Goal: Task Accomplishment & Management: Manage account settings

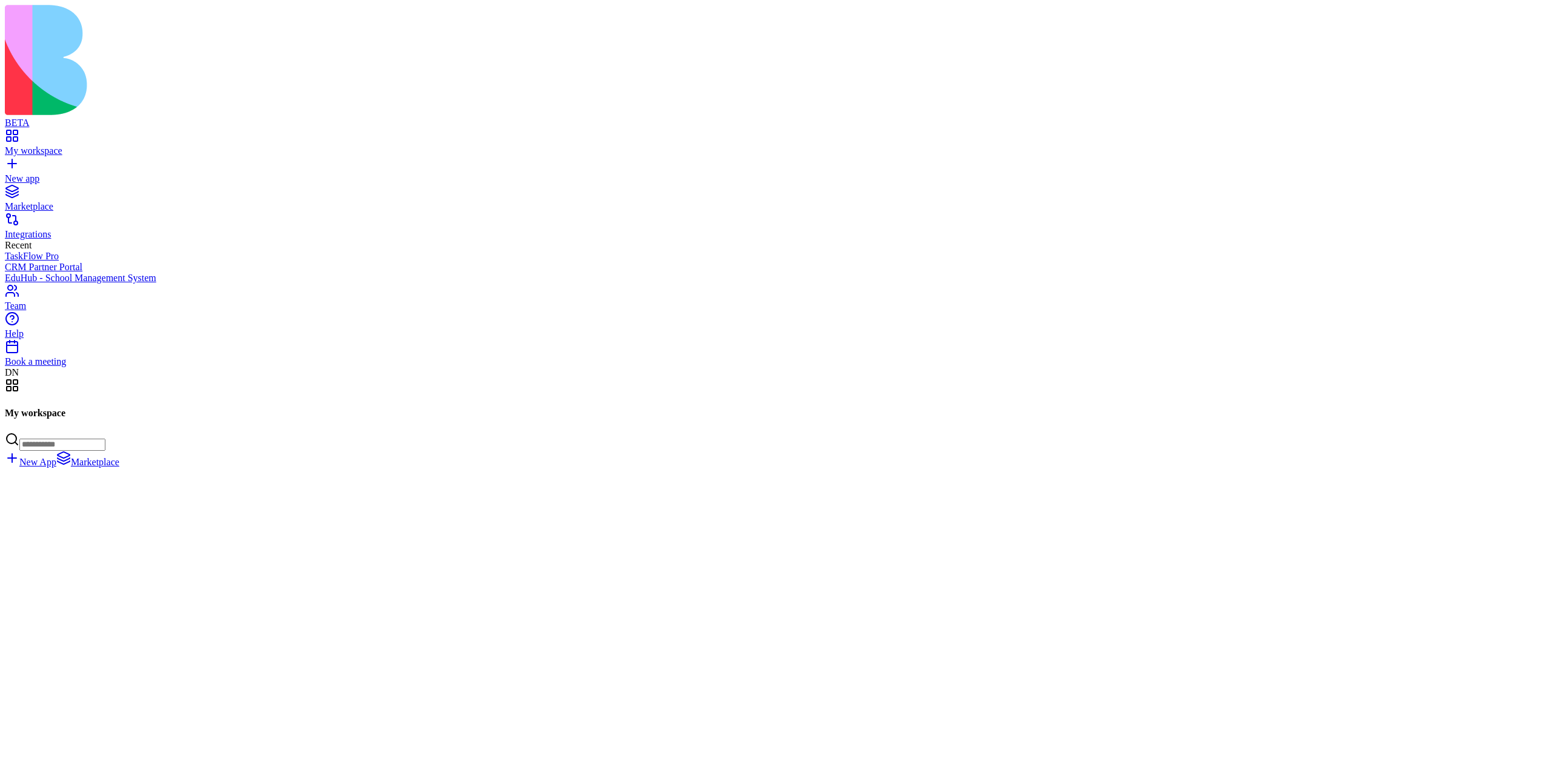
scroll to position [48282, 0]
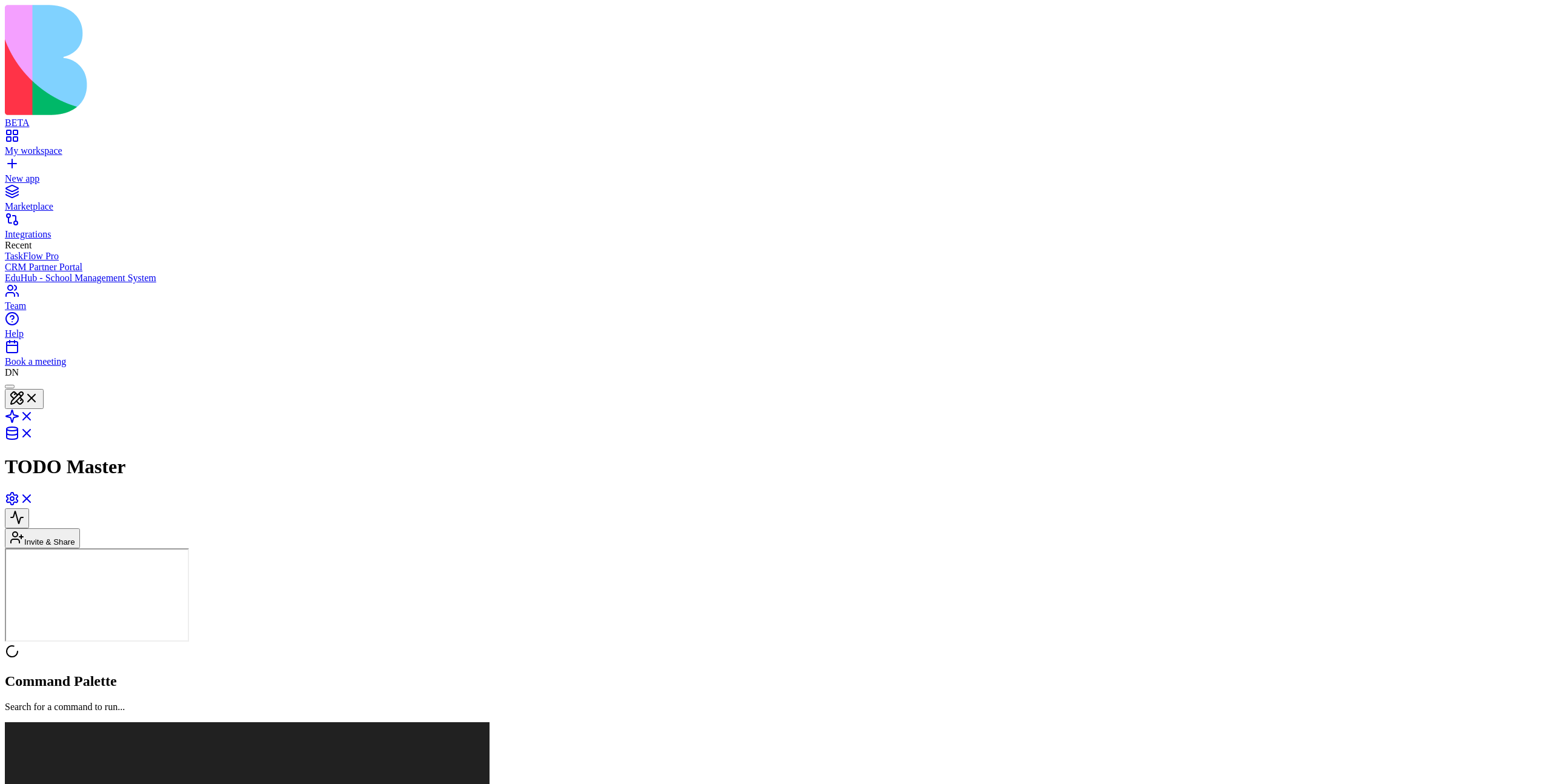
click at [34, 498] on link at bounding box center [19, 503] width 29 height 10
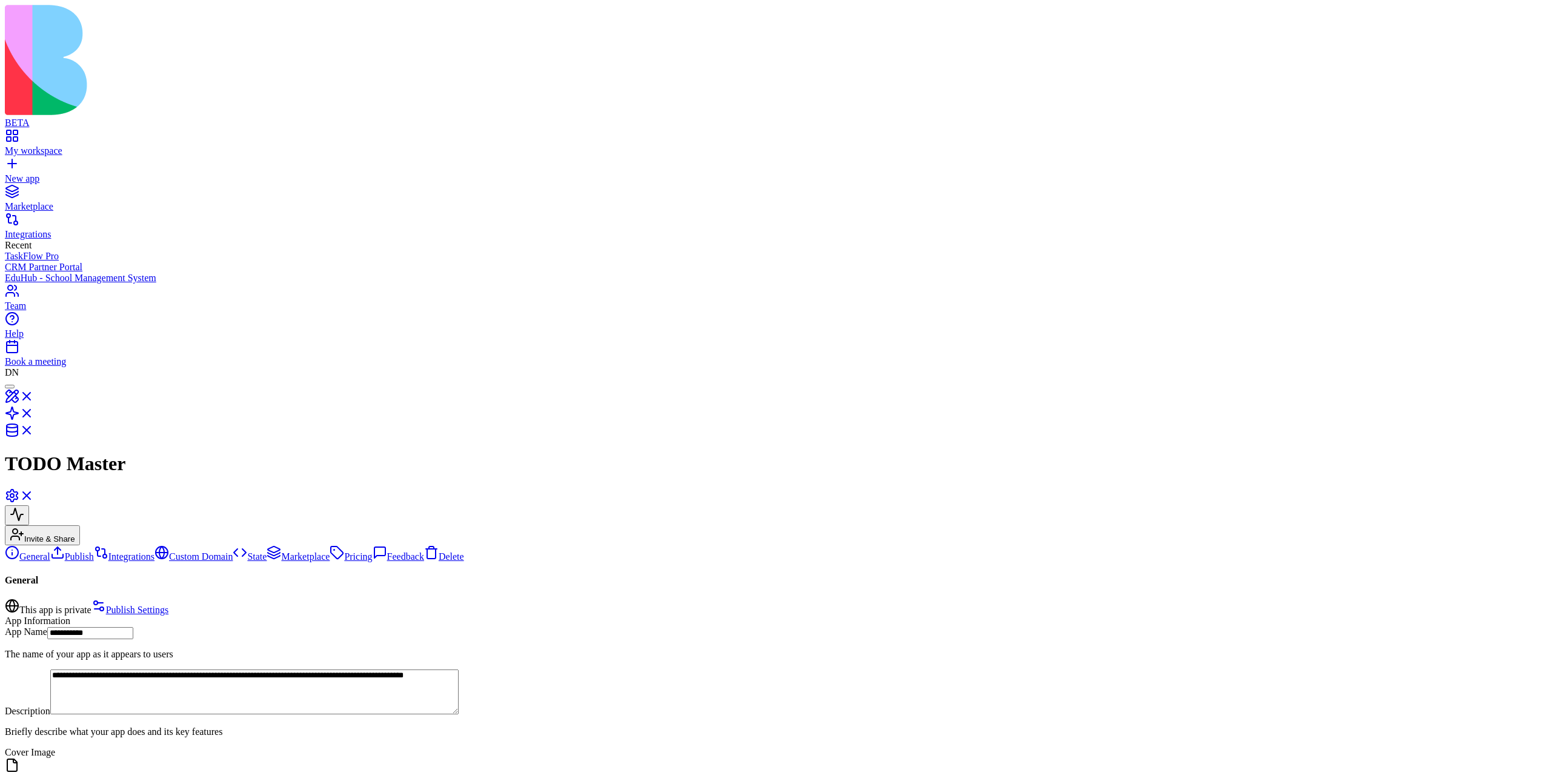
click at [266, 551] on link "Marketplace" at bounding box center [298, 556] width 63 height 10
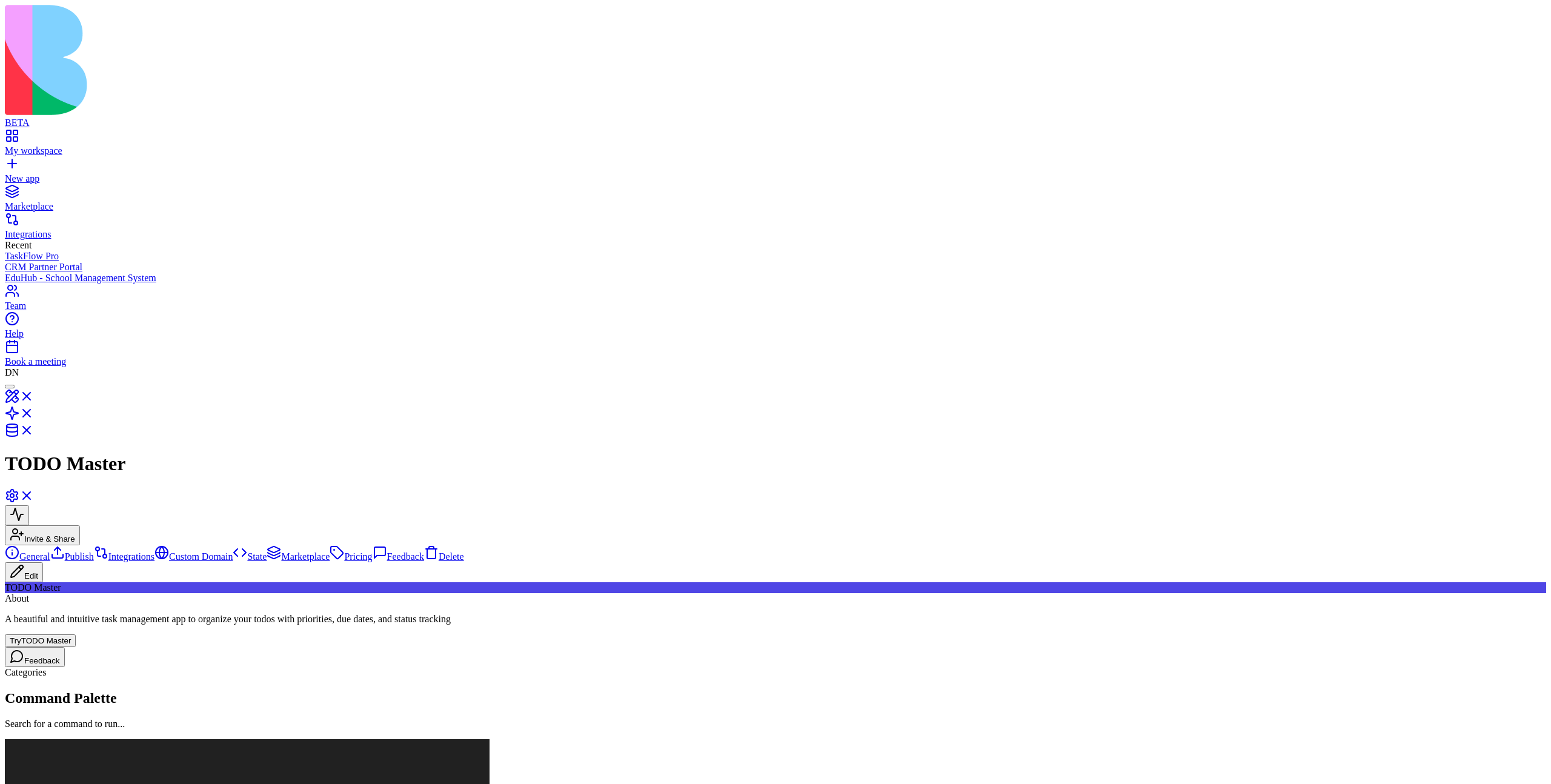
click at [330, 551] on link "Pricing" at bounding box center [350, 556] width 42 height 10
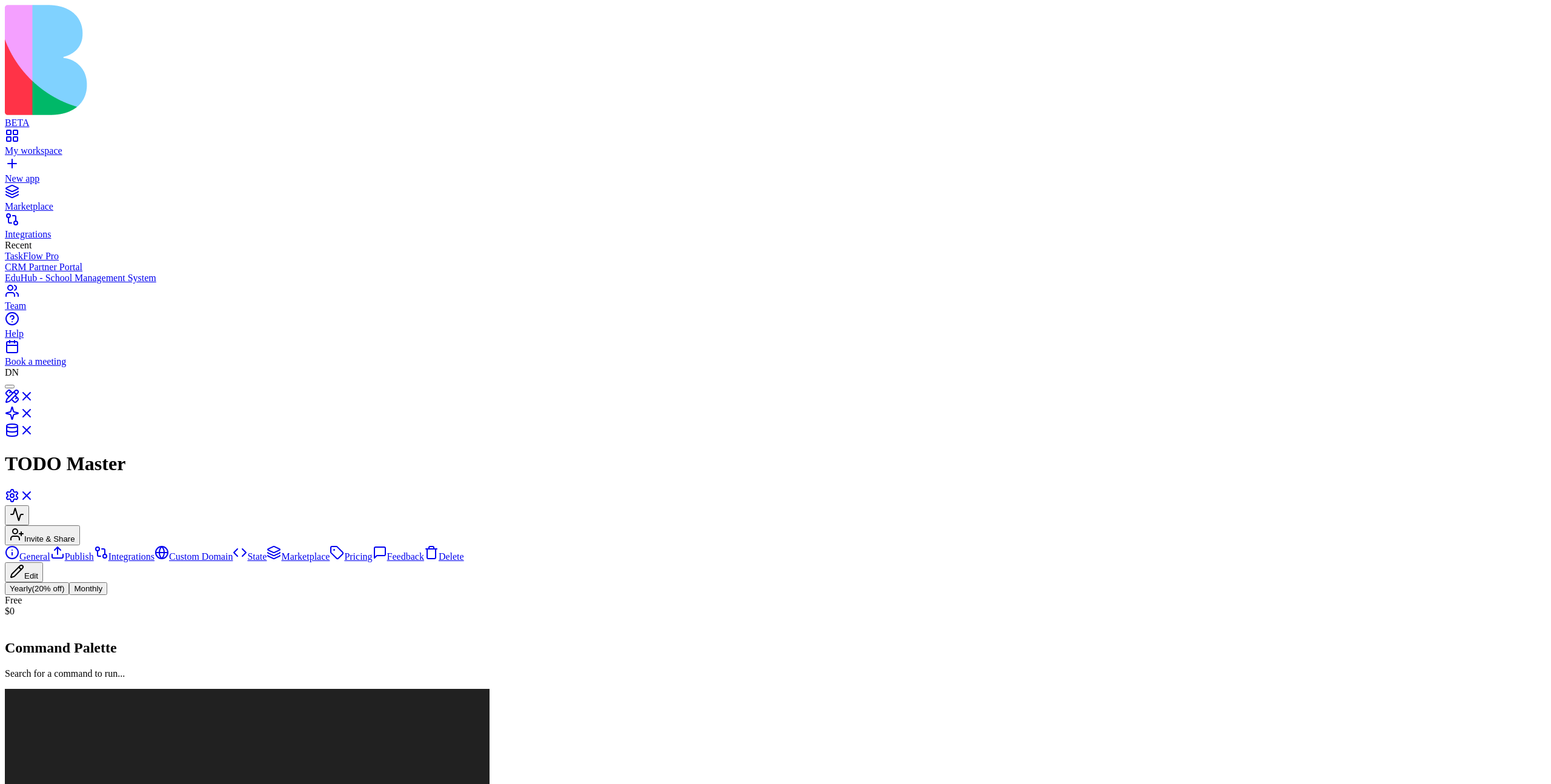
click at [373, 551] on link "Feedback" at bounding box center [399, 556] width 52 height 10
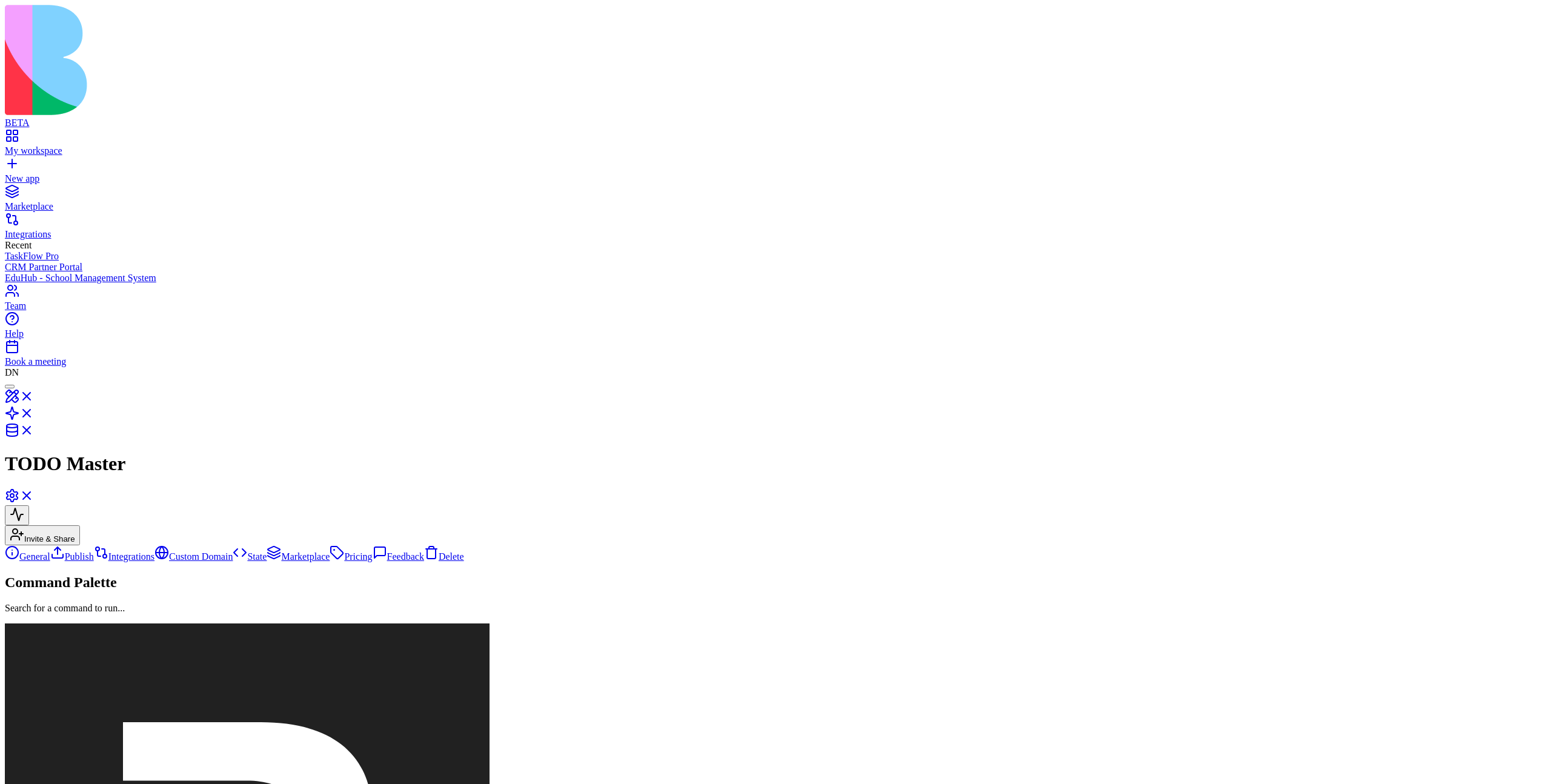
click at [330, 551] on link "Pricing" at bounding box center [350, 556] width 42 height 10
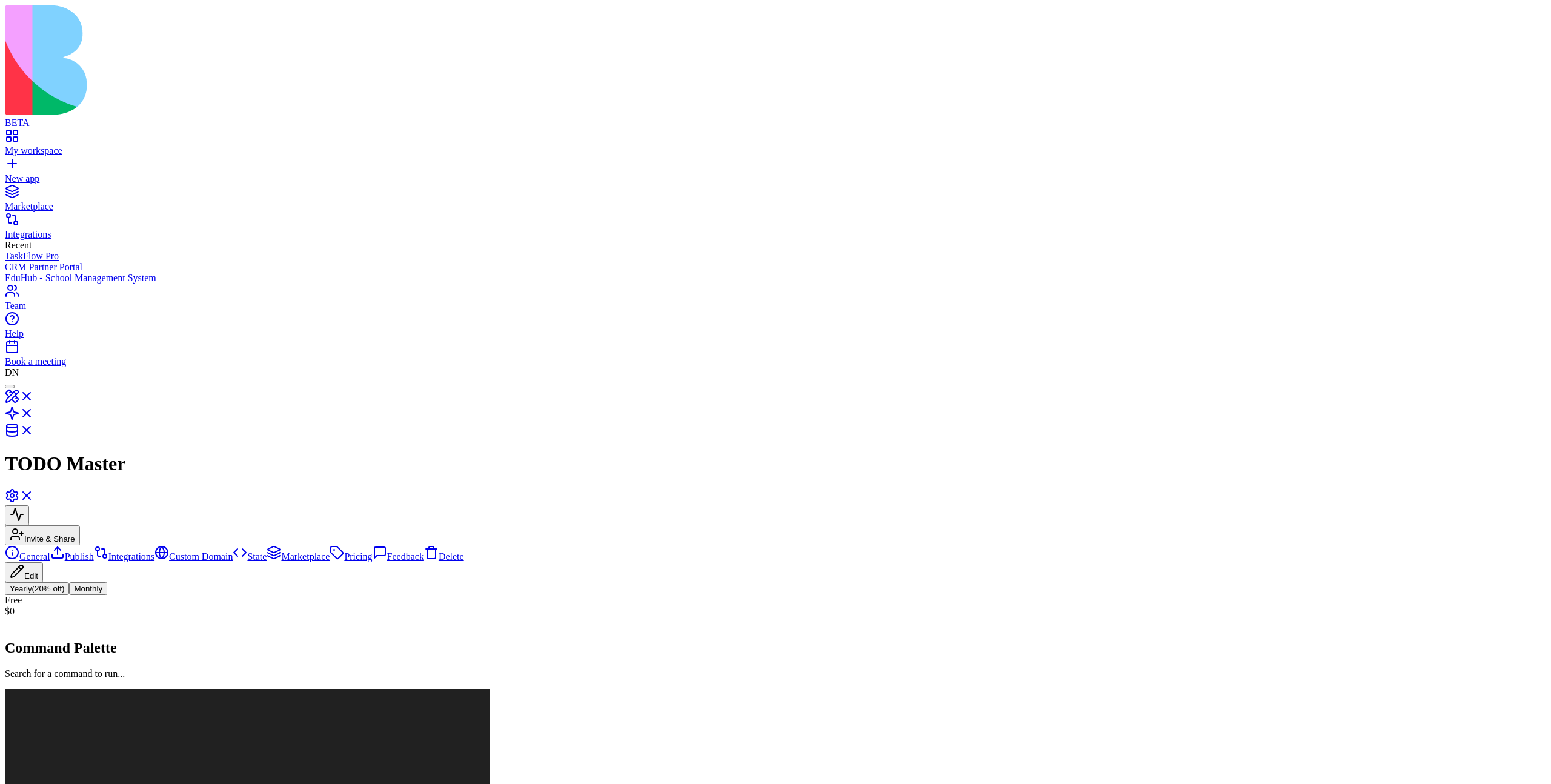
click at [266, 551] on link "Marketplace" at bounding box center [298, 556] width 63 height 10
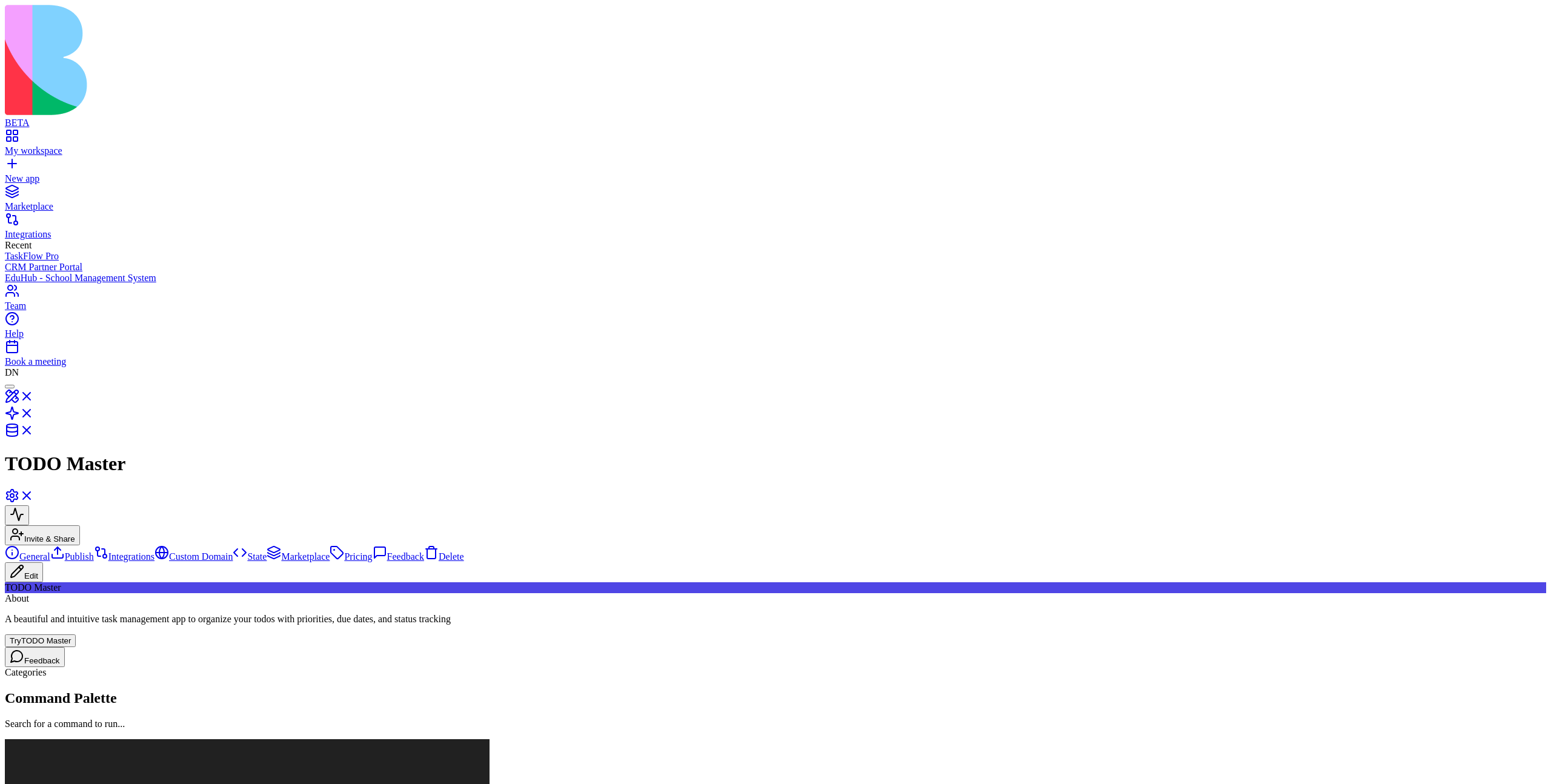
click at [50, 551] on link "General" at bounding box center [27, 556] width 45 height 10
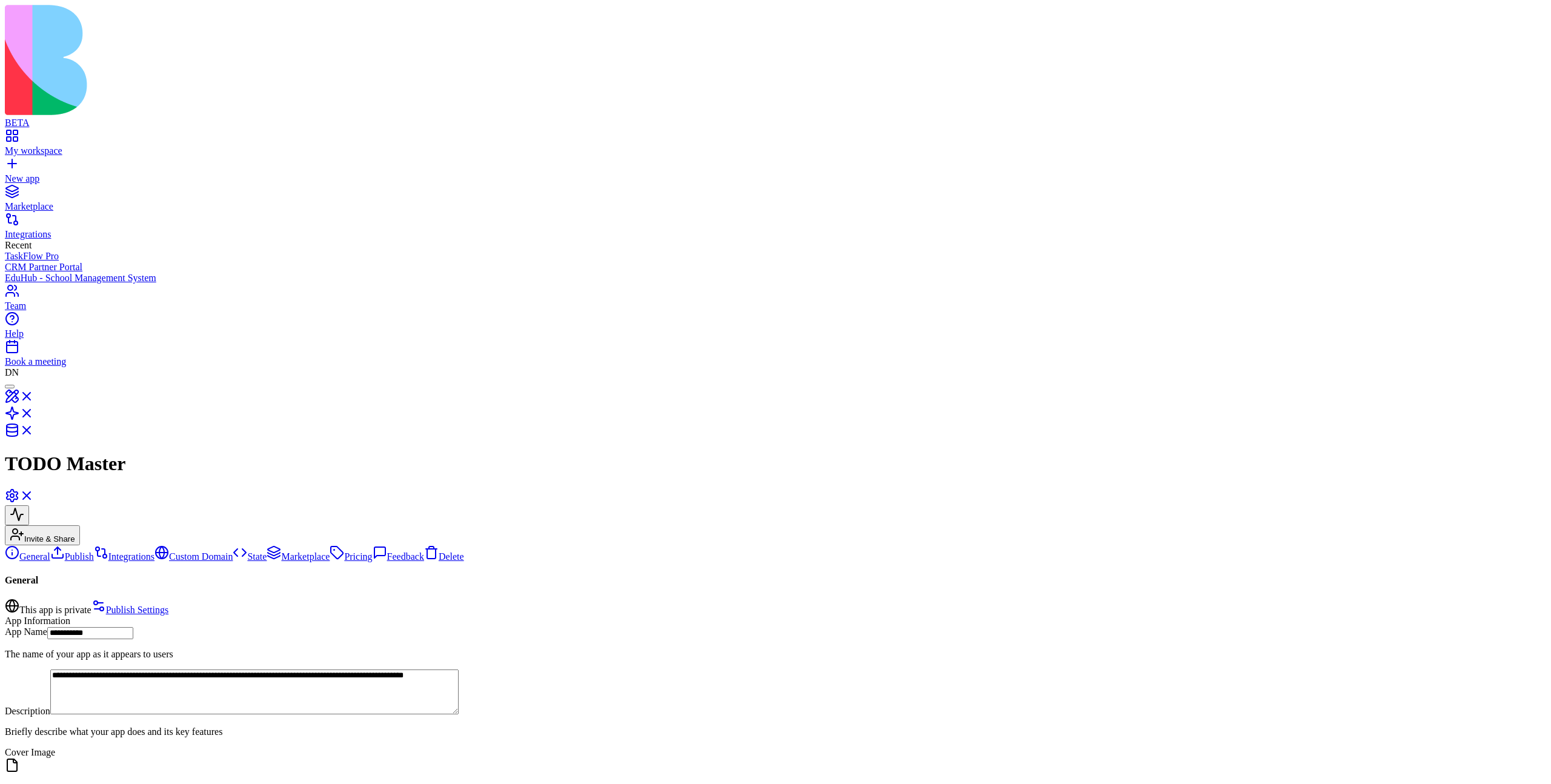
scroll to position [13, 0]
click at [94, 551] on link "Publish" at bounding box center [72, 556] width 44 height 10
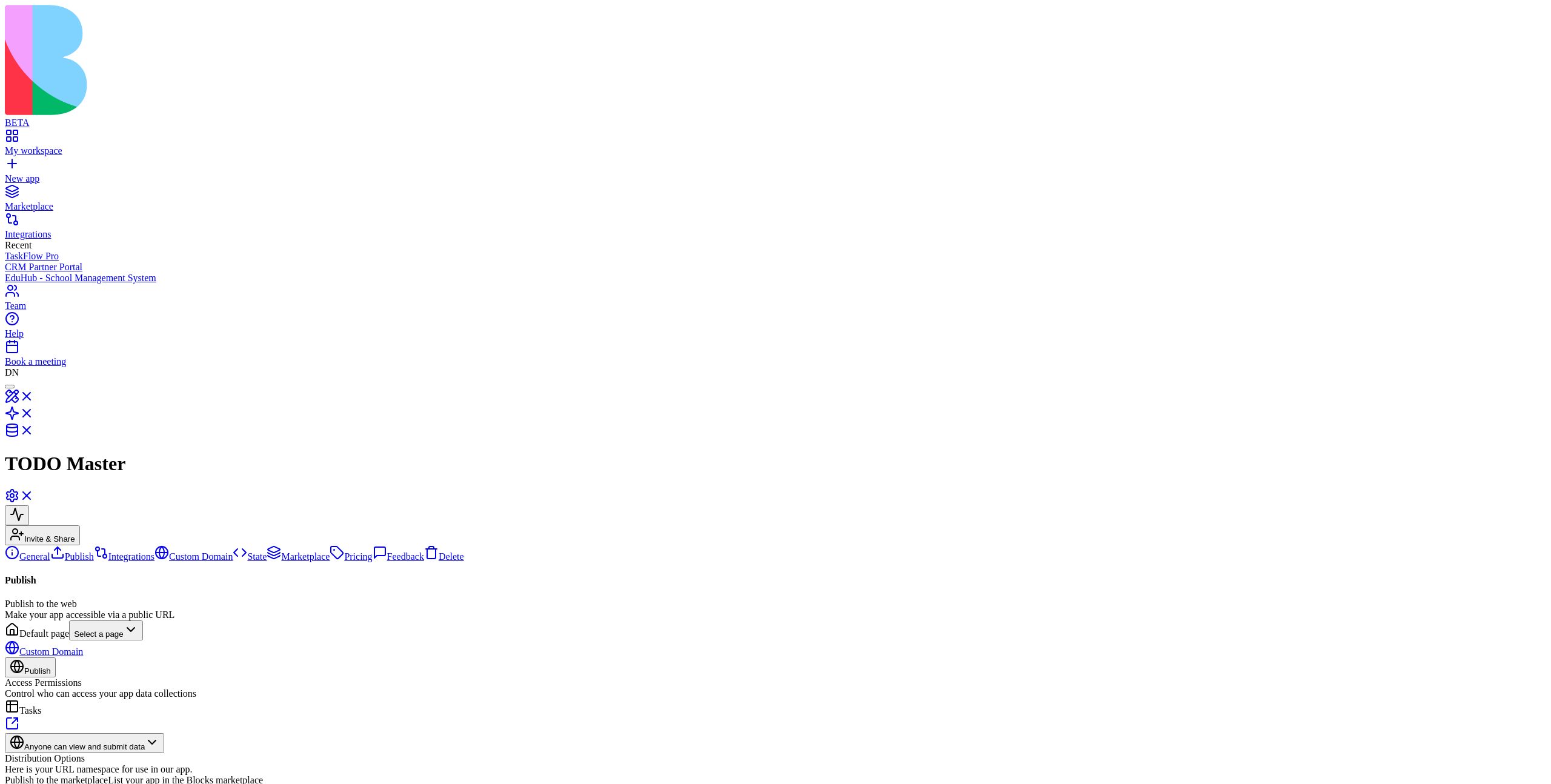
scroll to position [53, 0]
click at [14, 783] on button "button" at bounding box center [10, 794] width 10 height 4
click at [1194, 575] on div "Publish Publish to the web Make your app accessible via a public URL Default pa…" at bounding box center [776, 762] width 1542 height 375
click at [266, 551] on link "Marketplace" at bounding box center [298, 556] width 63 height 10
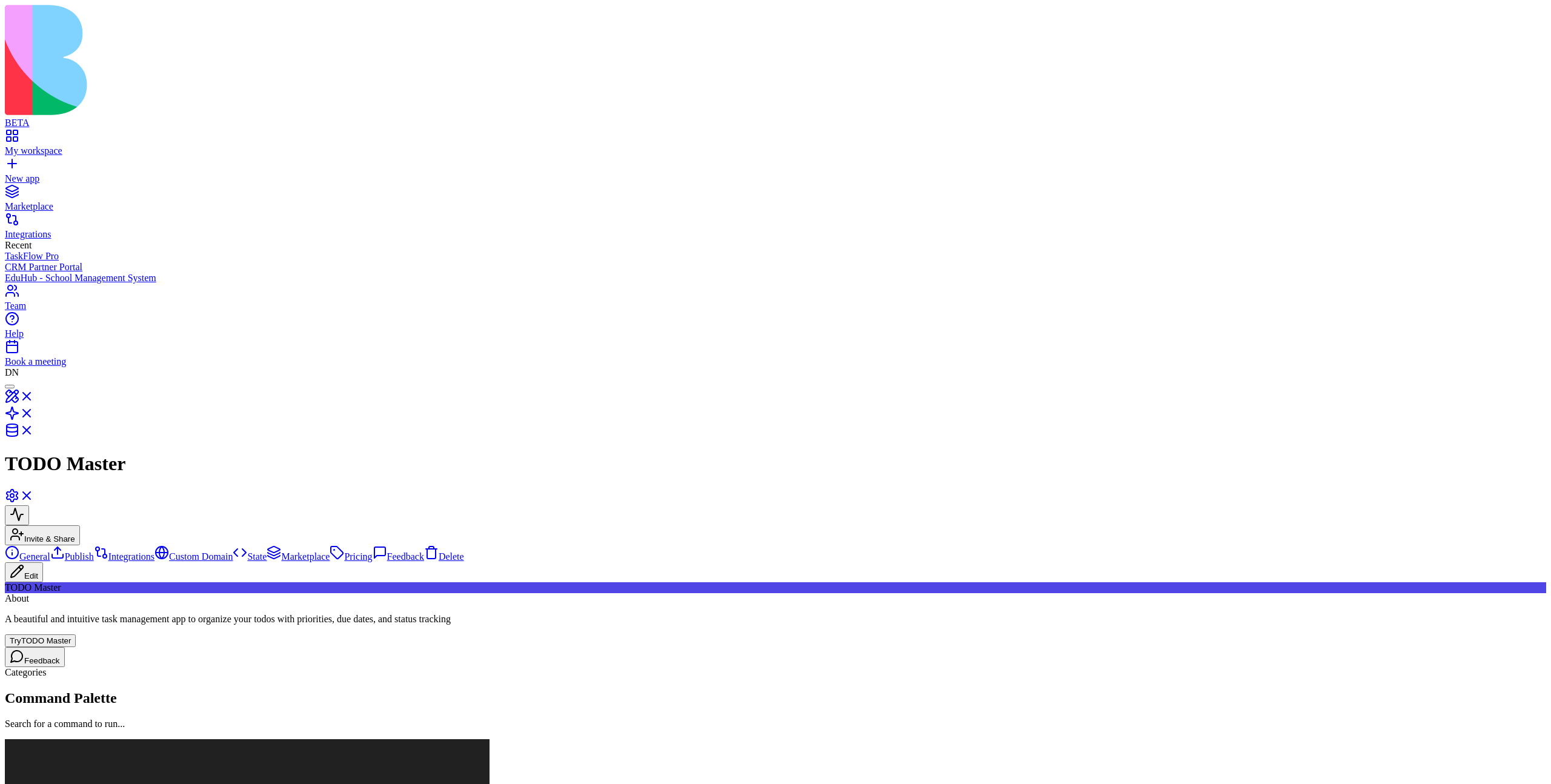
click at [43, 562] on button "Edit" at bounding box center [24, 572] width 38 height 20
click at [330, 551] on link "Pricing" at bounding box center [350, 556] width 42 height 10
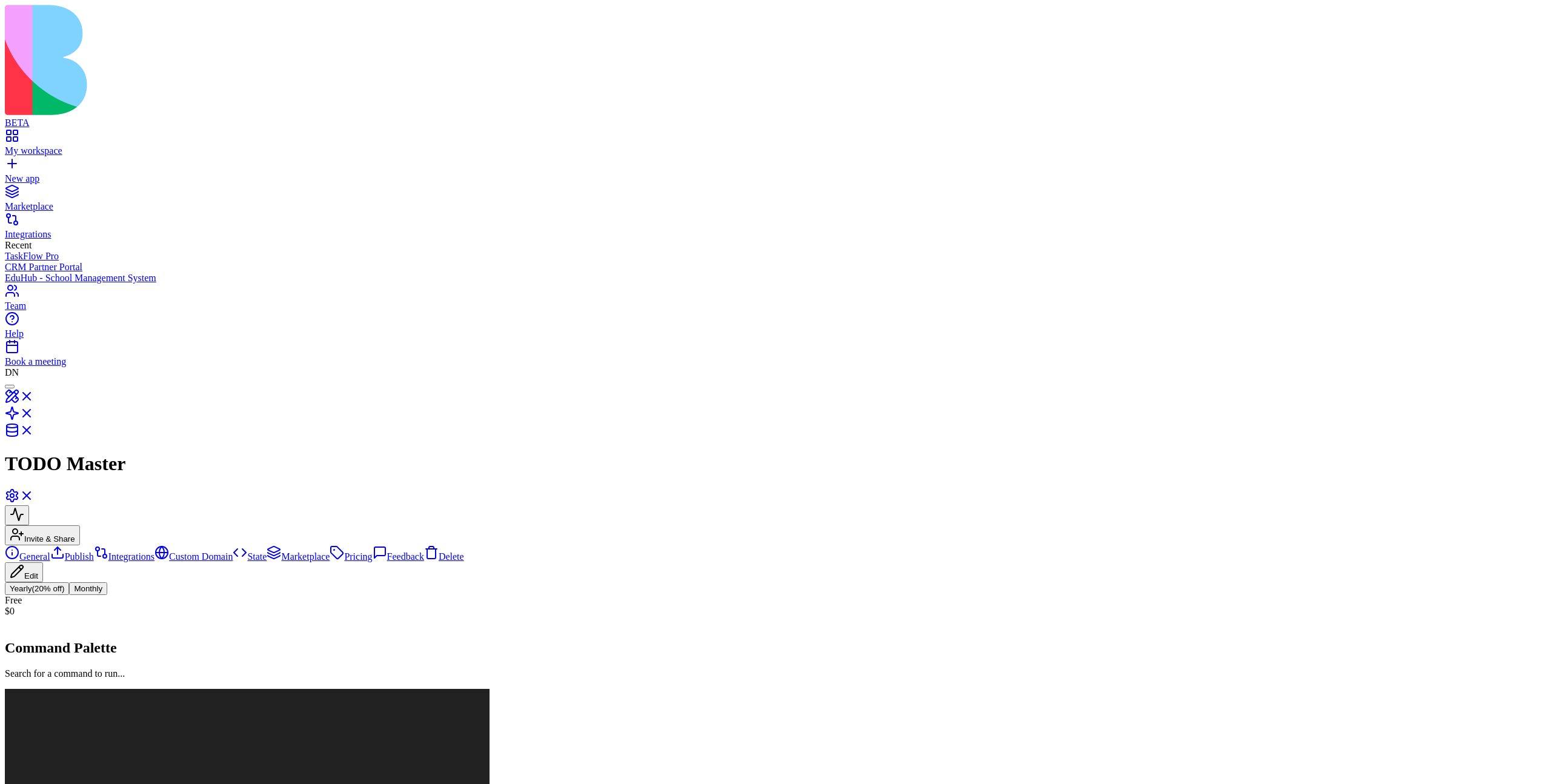
click at [373, 551] on link "Feedback" at bounding box center [399, 556] width 52 height 10
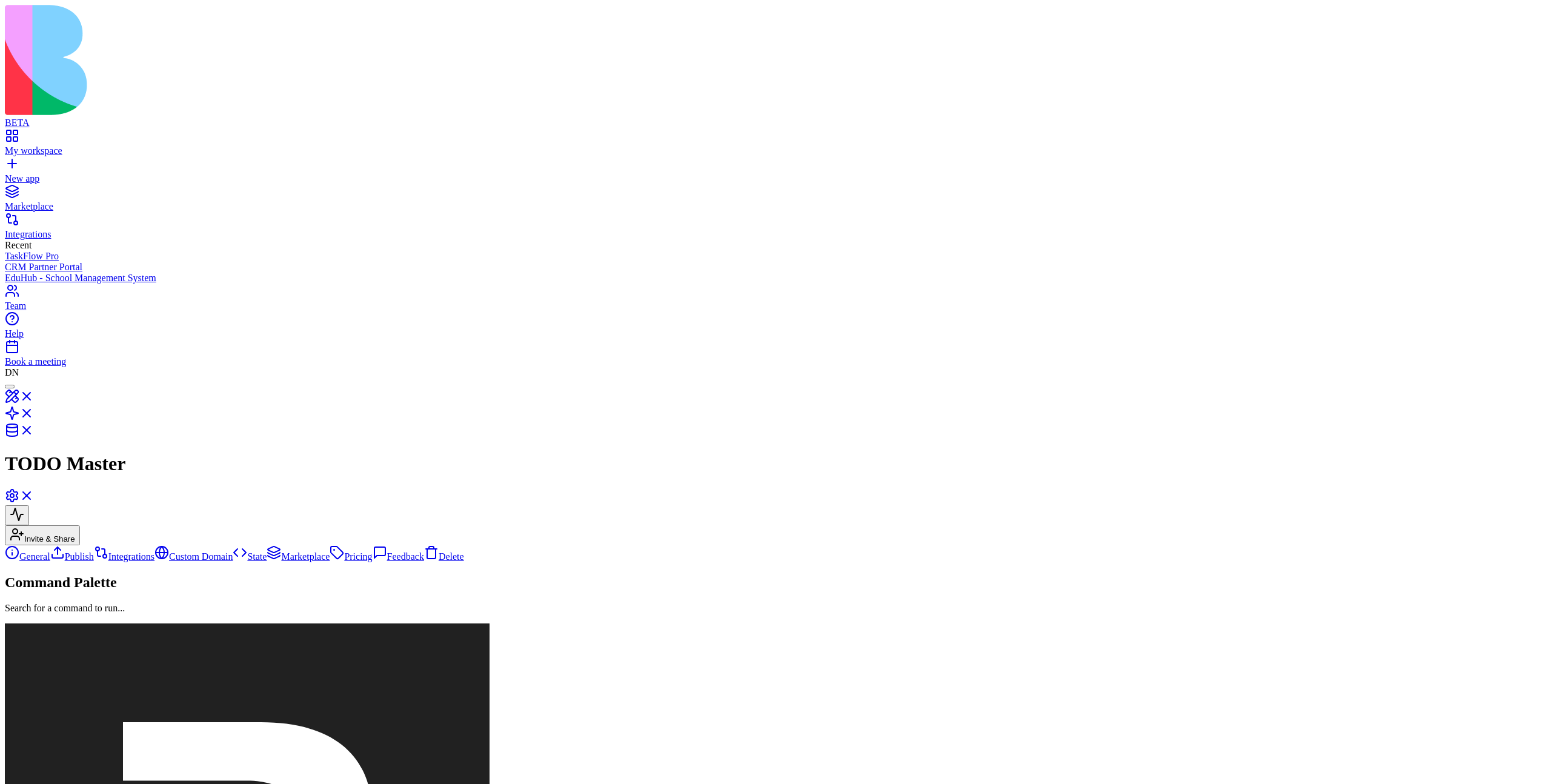
click at [50, 551] on link "General" at bounding box center [27, 556] width 45 height 10
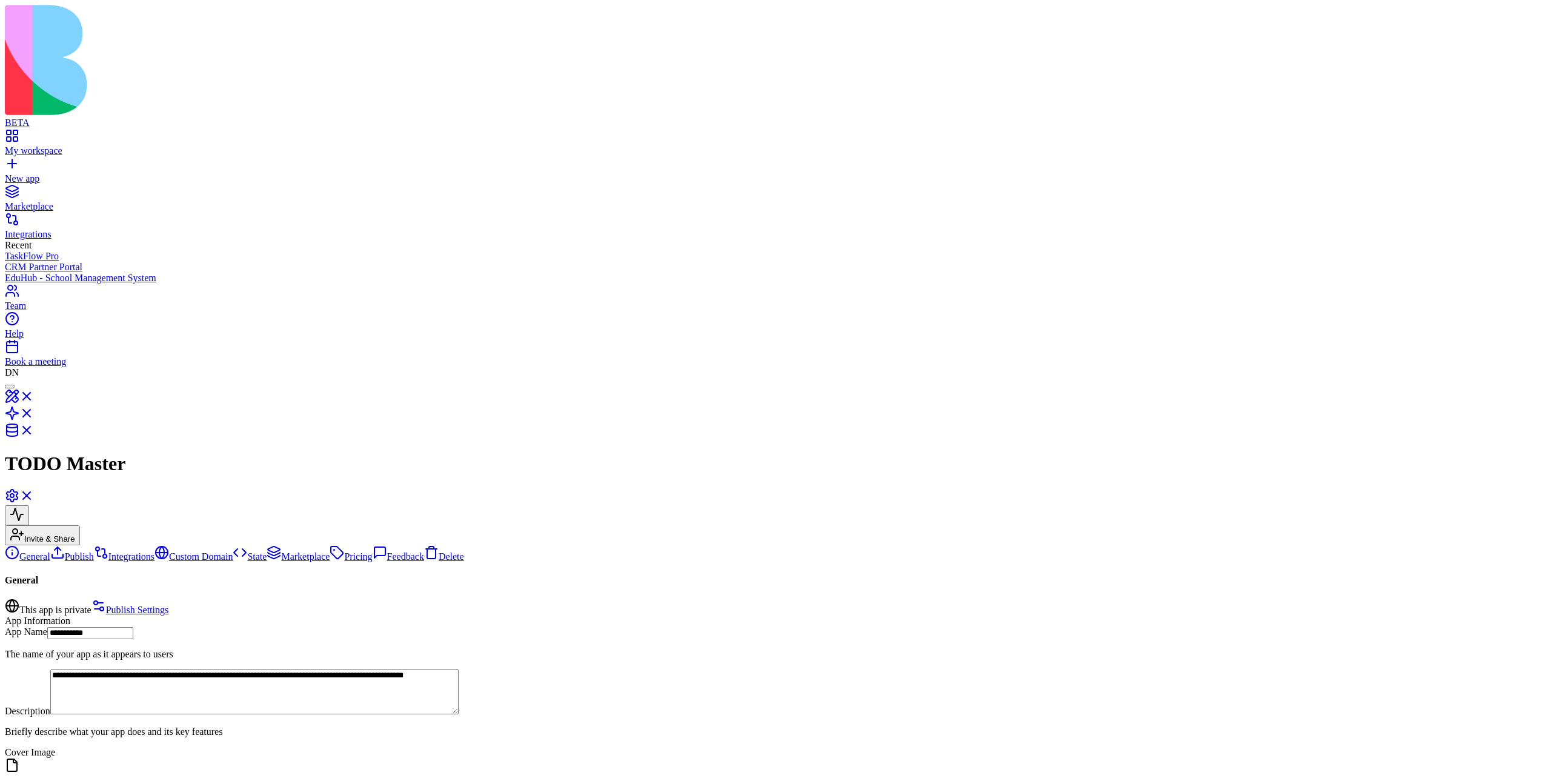
scroll to position [157, 0]
click at [94, 551] on link "Publish" at bounding box center [72, 556] width 44 height 10
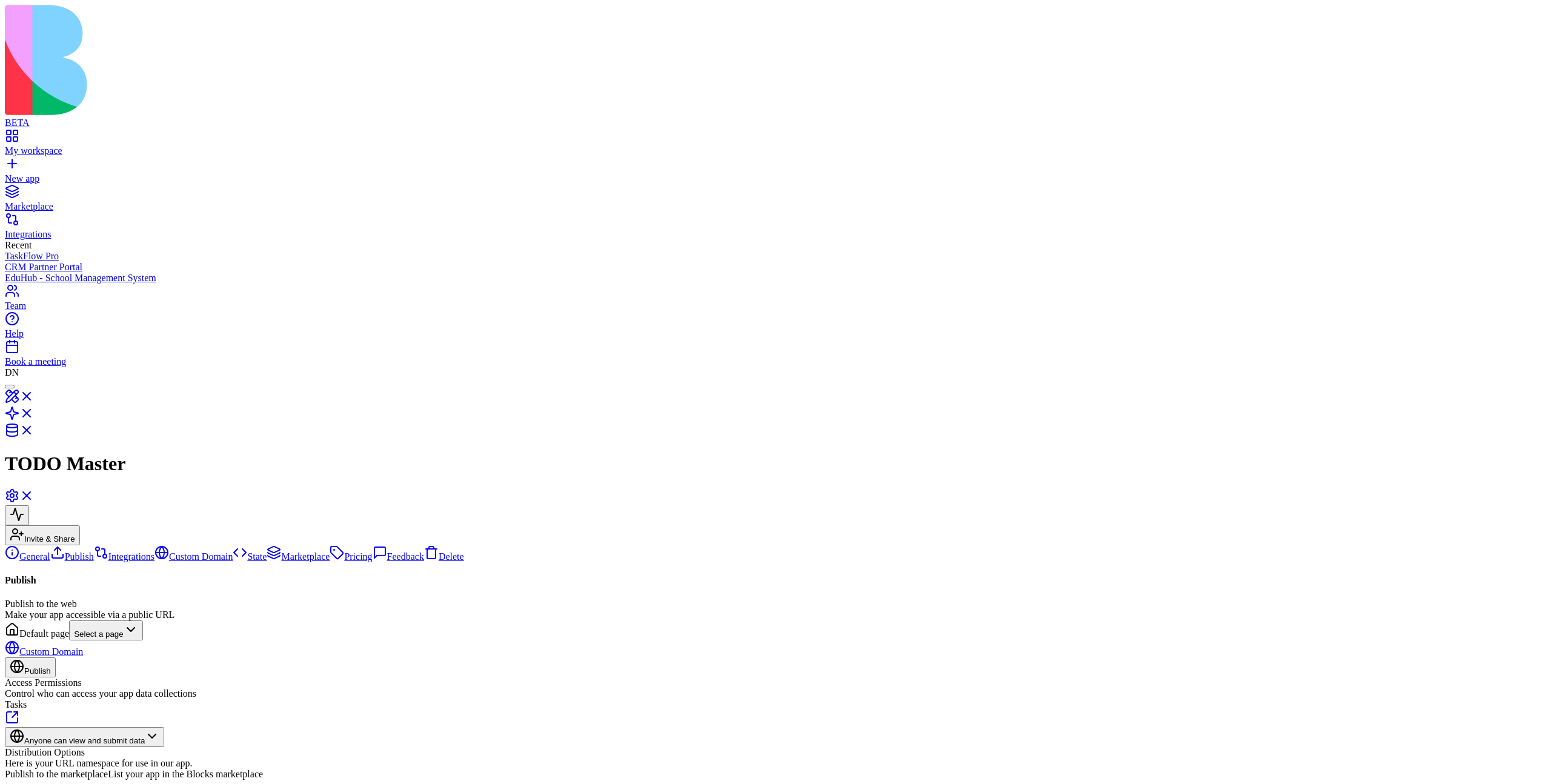
scroll to position [53, 0]
click at [14, 783] on button "button" at bounding box center [10, 794] width 10 height 4
click at [154, 551] on link "Custom Domain" at bounding box center [193, 556] width 78 height 10
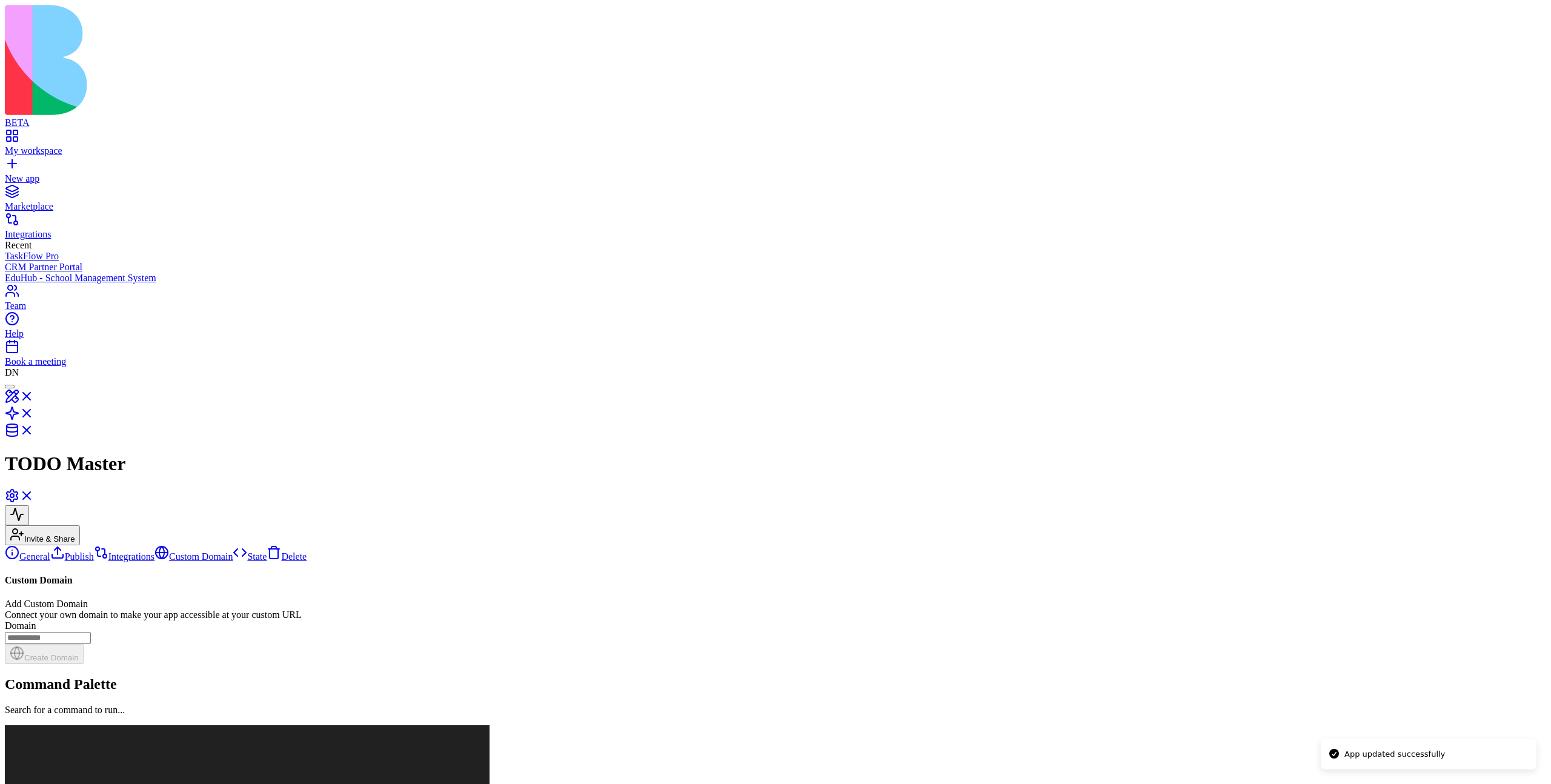
click at [94, 551] on link "Integrations" at bounding box center [124, 556] width 60 height 10
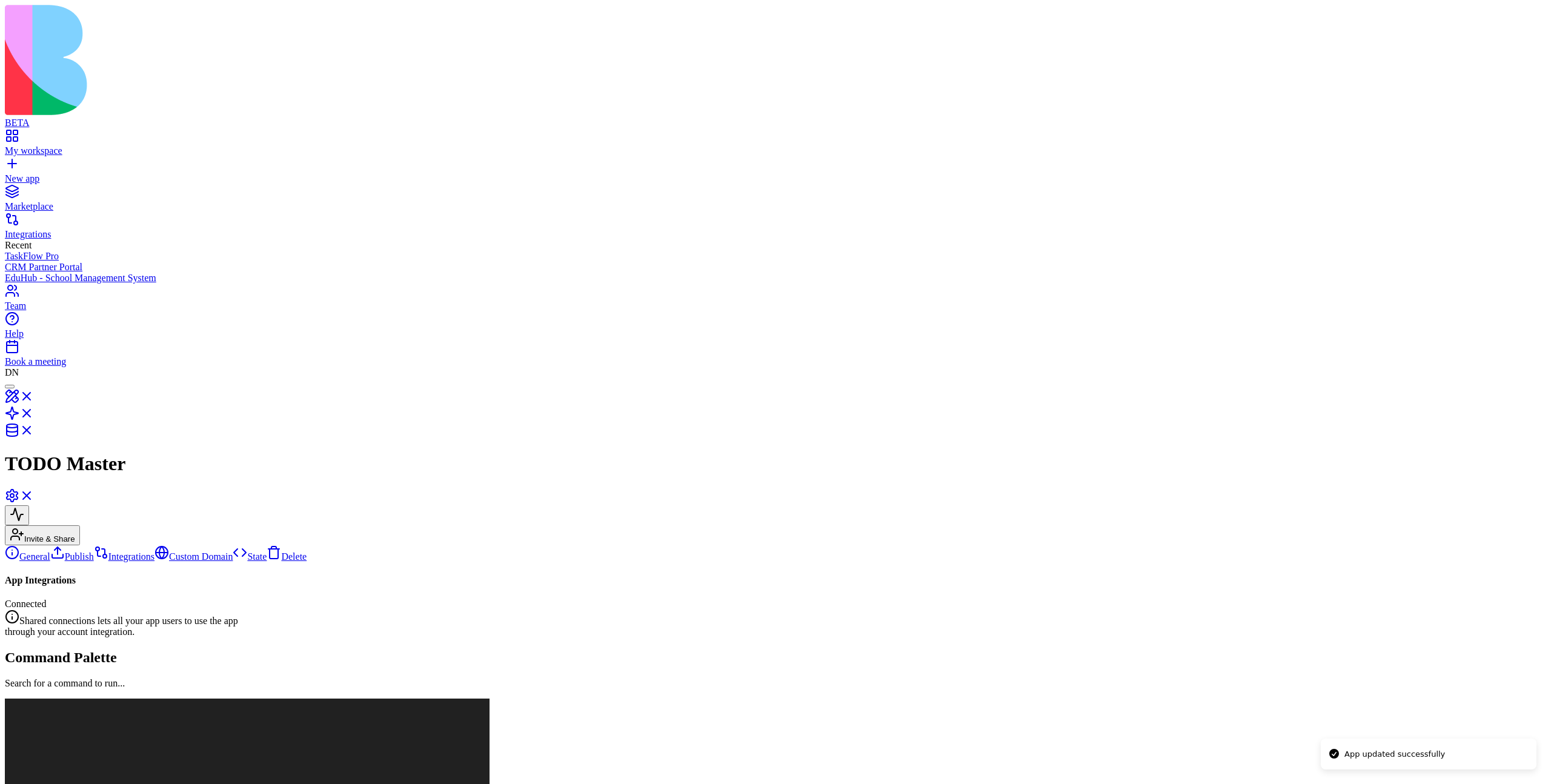
click at [85, 551] on link "Publish" at bounding box center [72, 556] width 44 height 10
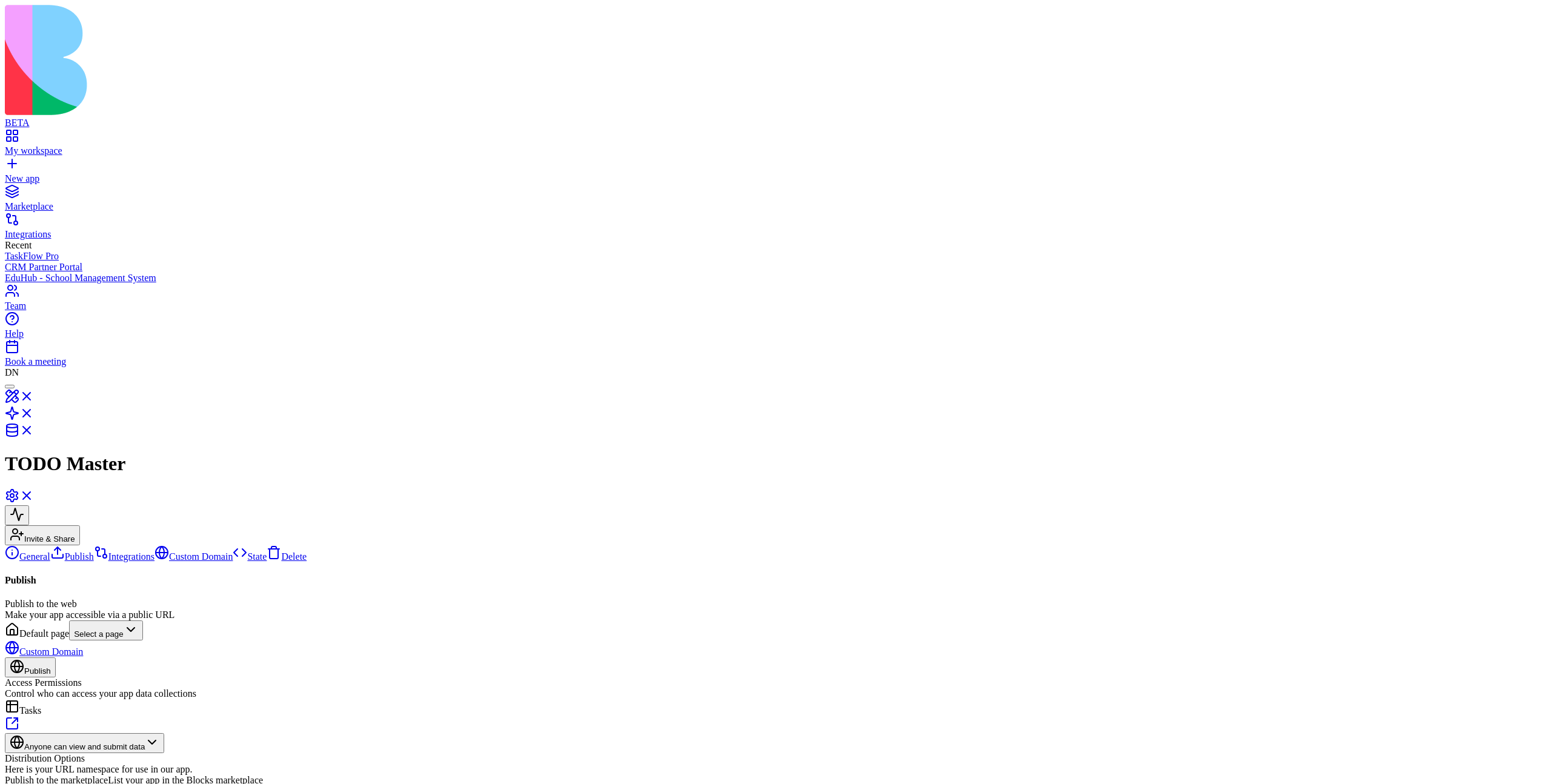
click at [50, 551] on link "General" at bounding box center [27, 556] width 45 height 10
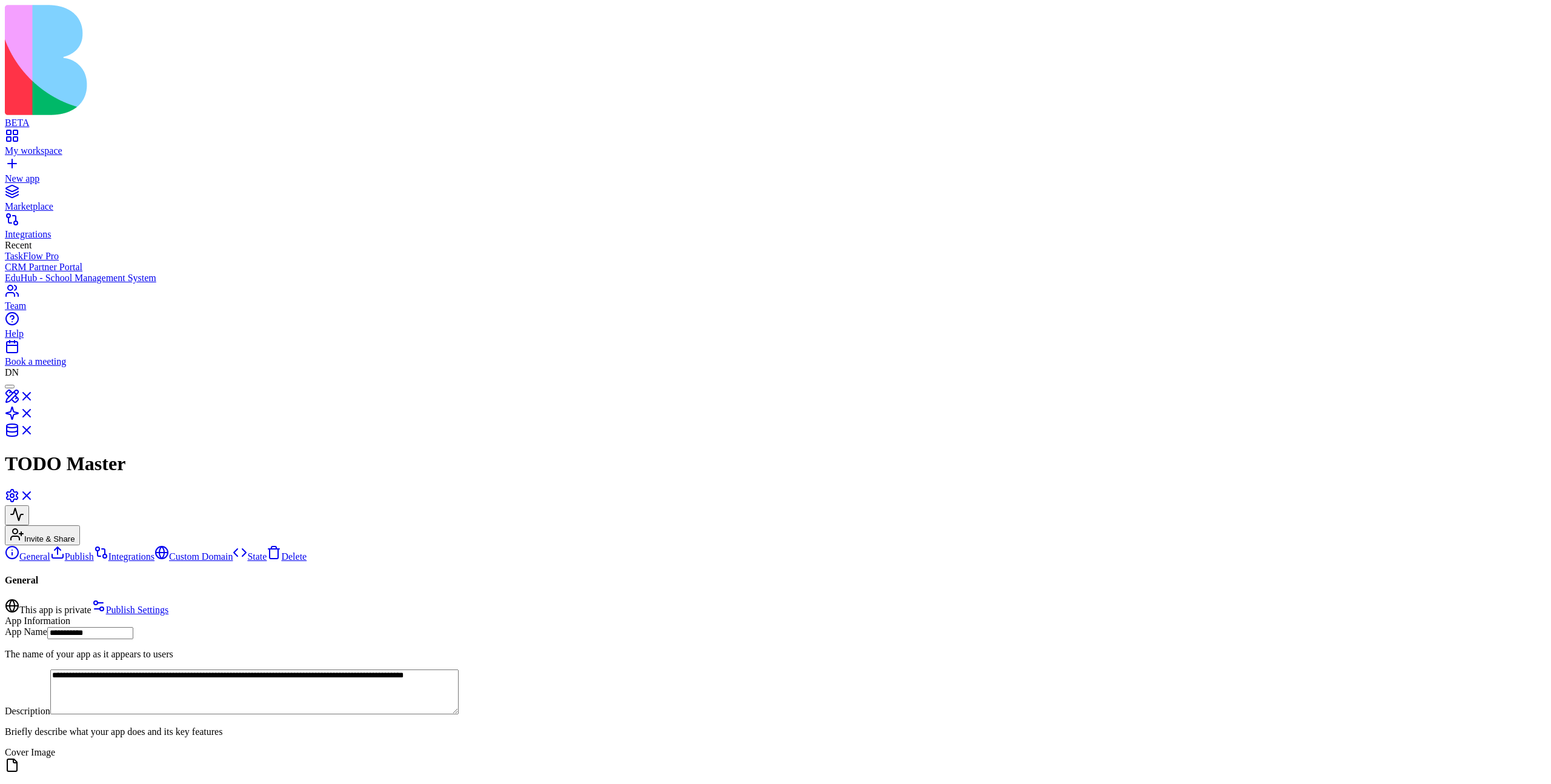
click at [84, 551] on link "Publish" at bounding box center [72, 556] width 44 height 10
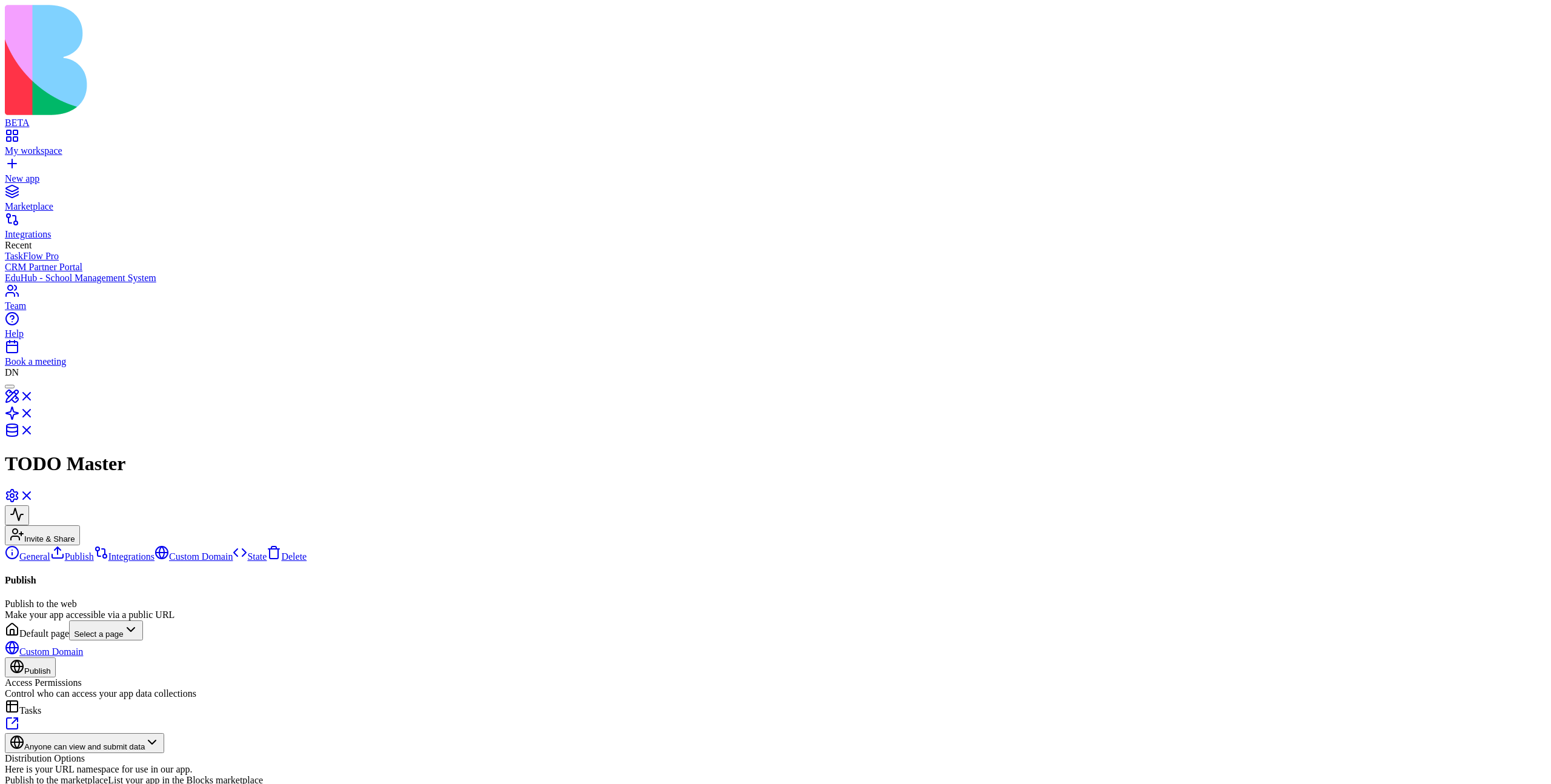
click at [50, 551] on link "General" at bounding box center [27, 556] width 45 height 10
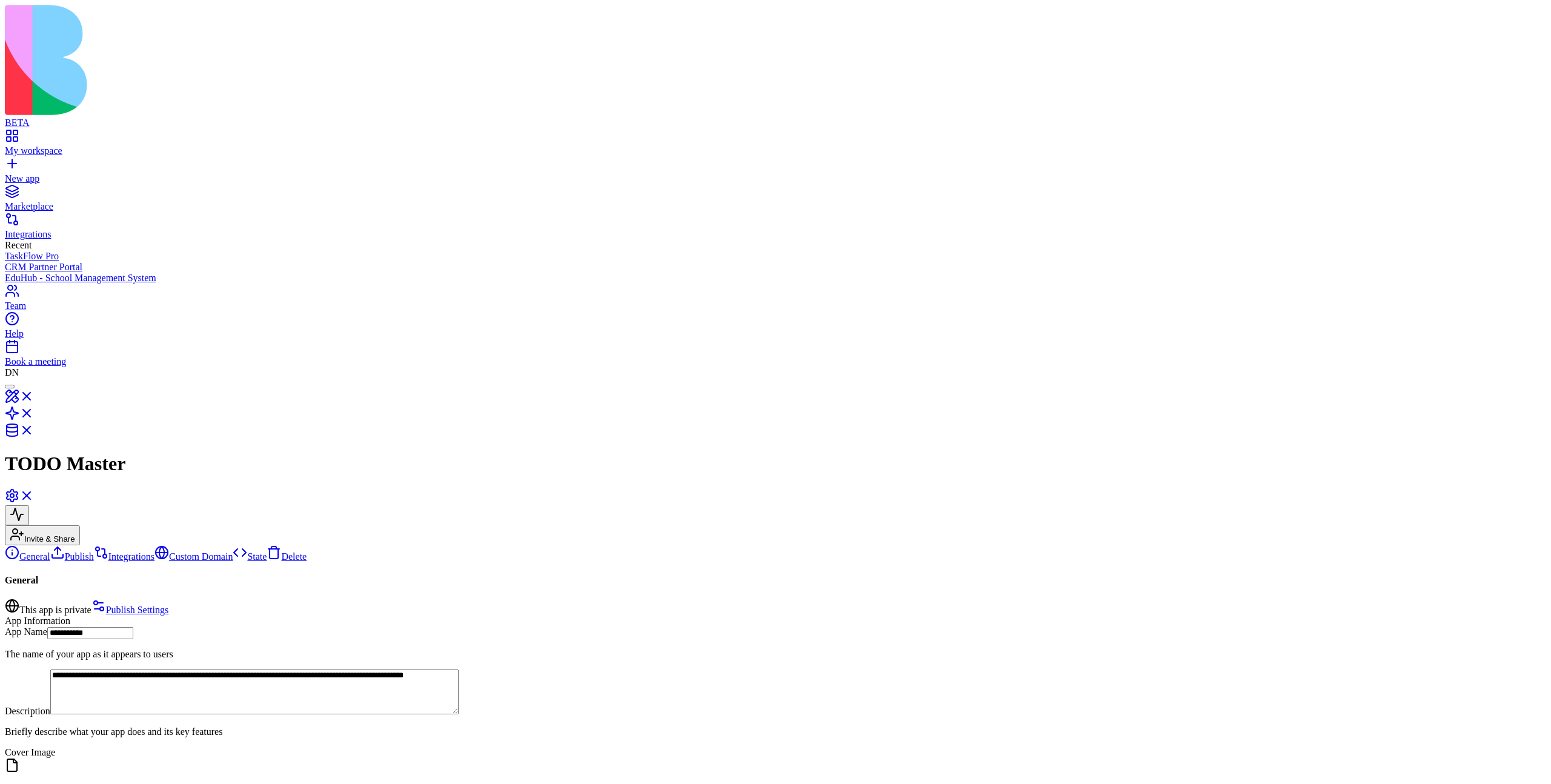
click at [86, 551] on link "Publish" at bounding box center [72, 556] width 44 height 10
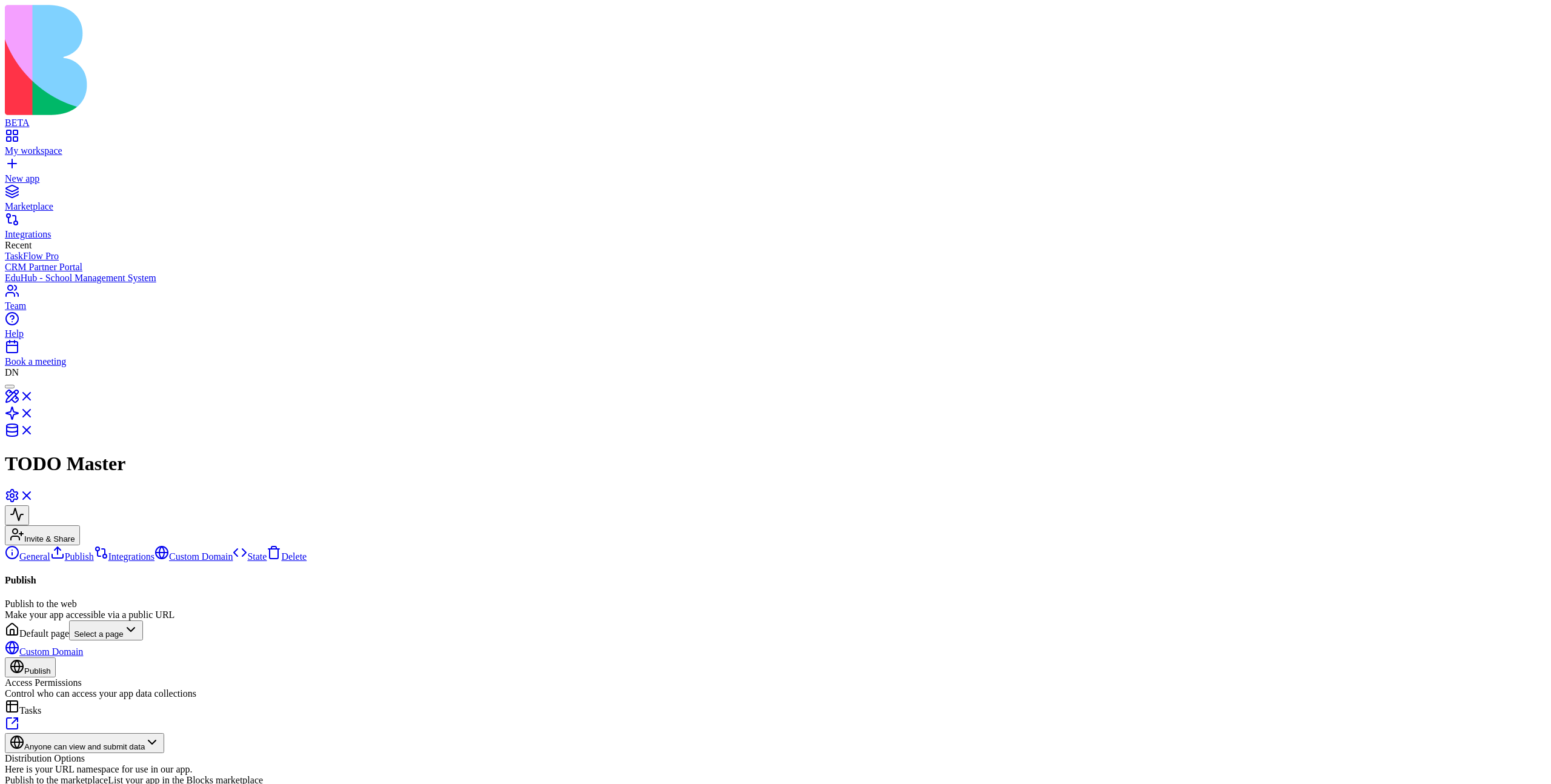
click at [108, 551] on link "Integrations" at bounding box center [124, 556] width 60 height 10
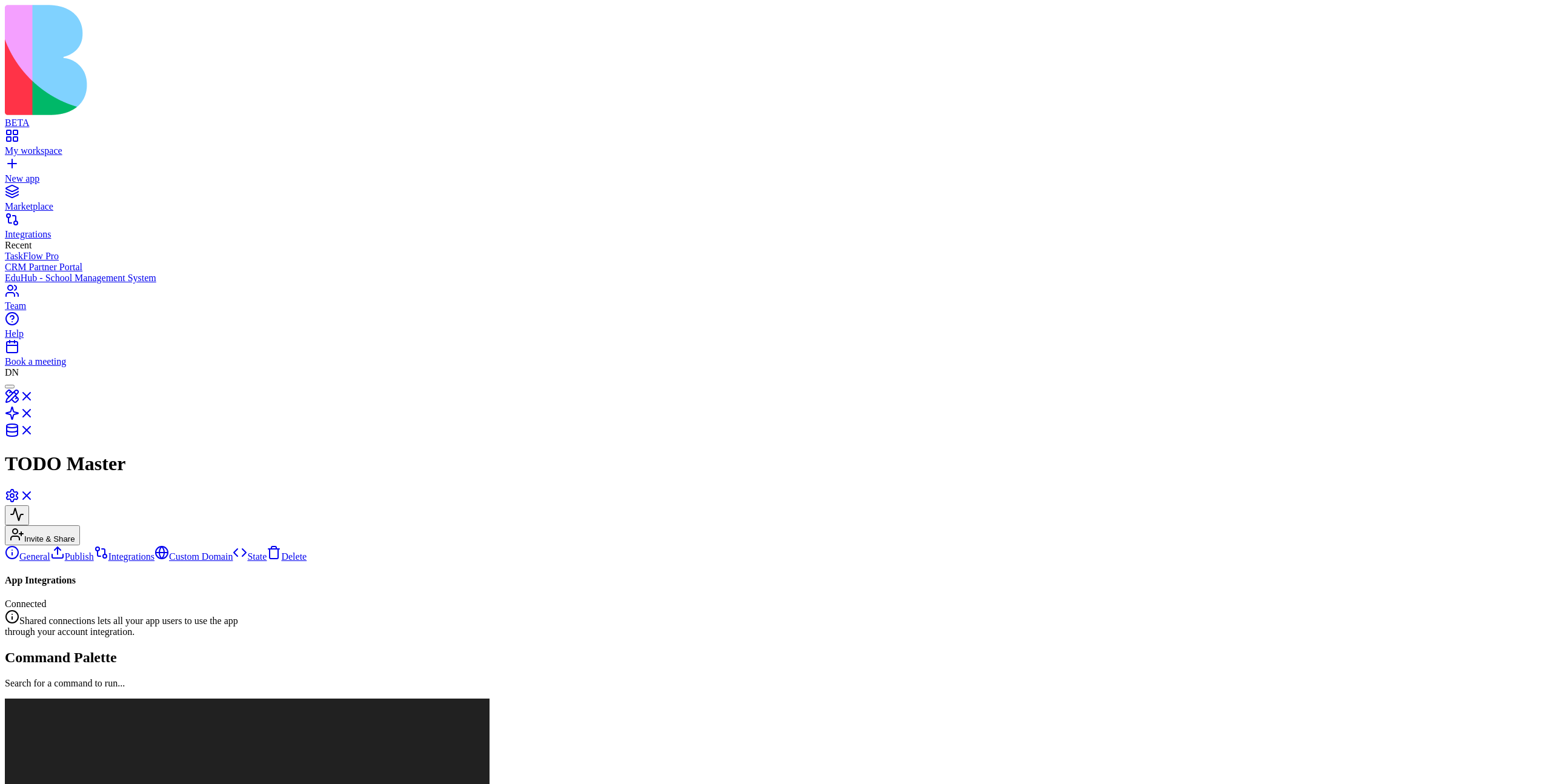
click at [154, 551] on link "Custom Domain" at bounding box center [193, 556] width 78 height 10
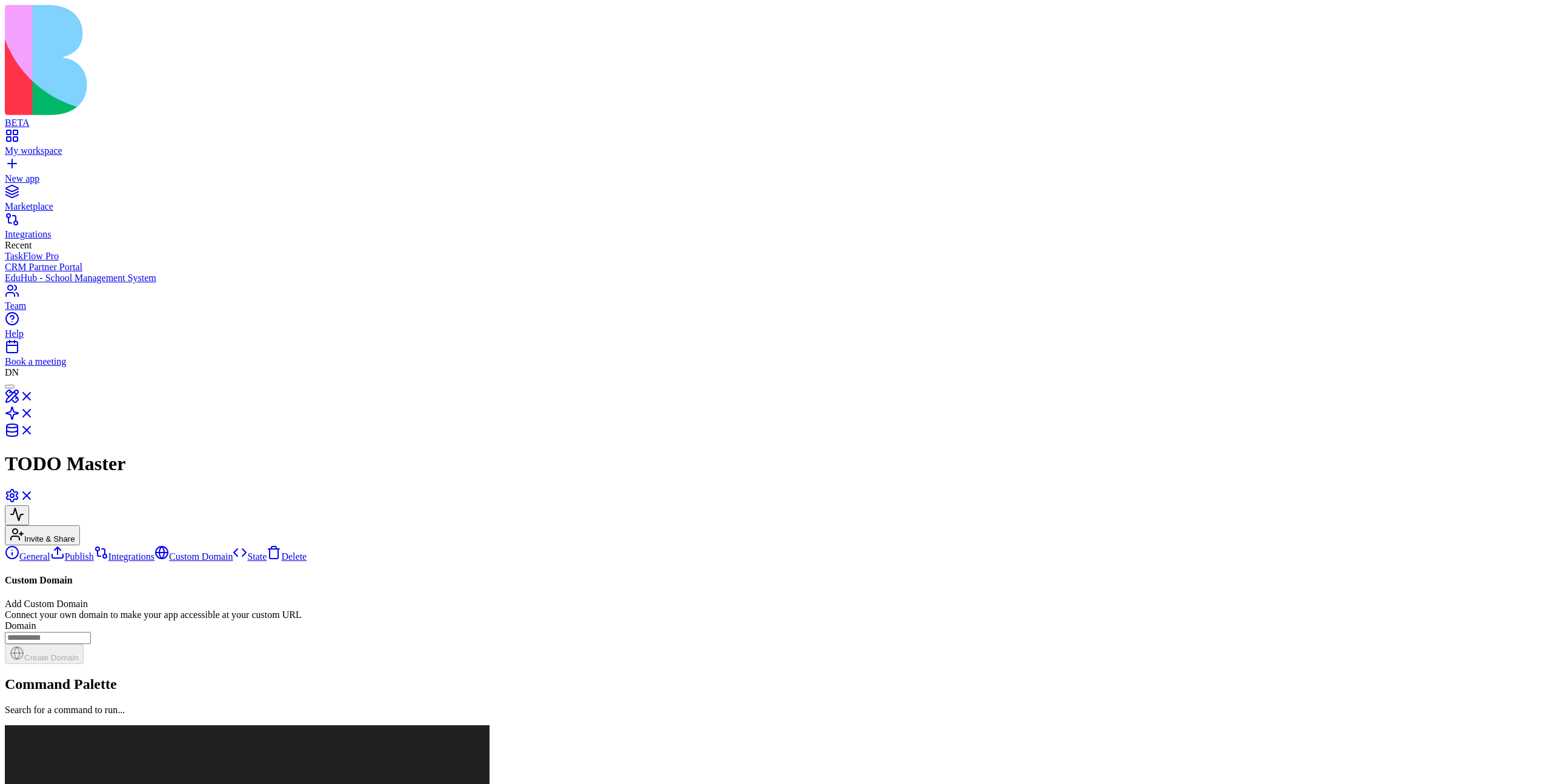
click at [233, 551] on link "State" at bounding box center [249, 556] width 34 height 10
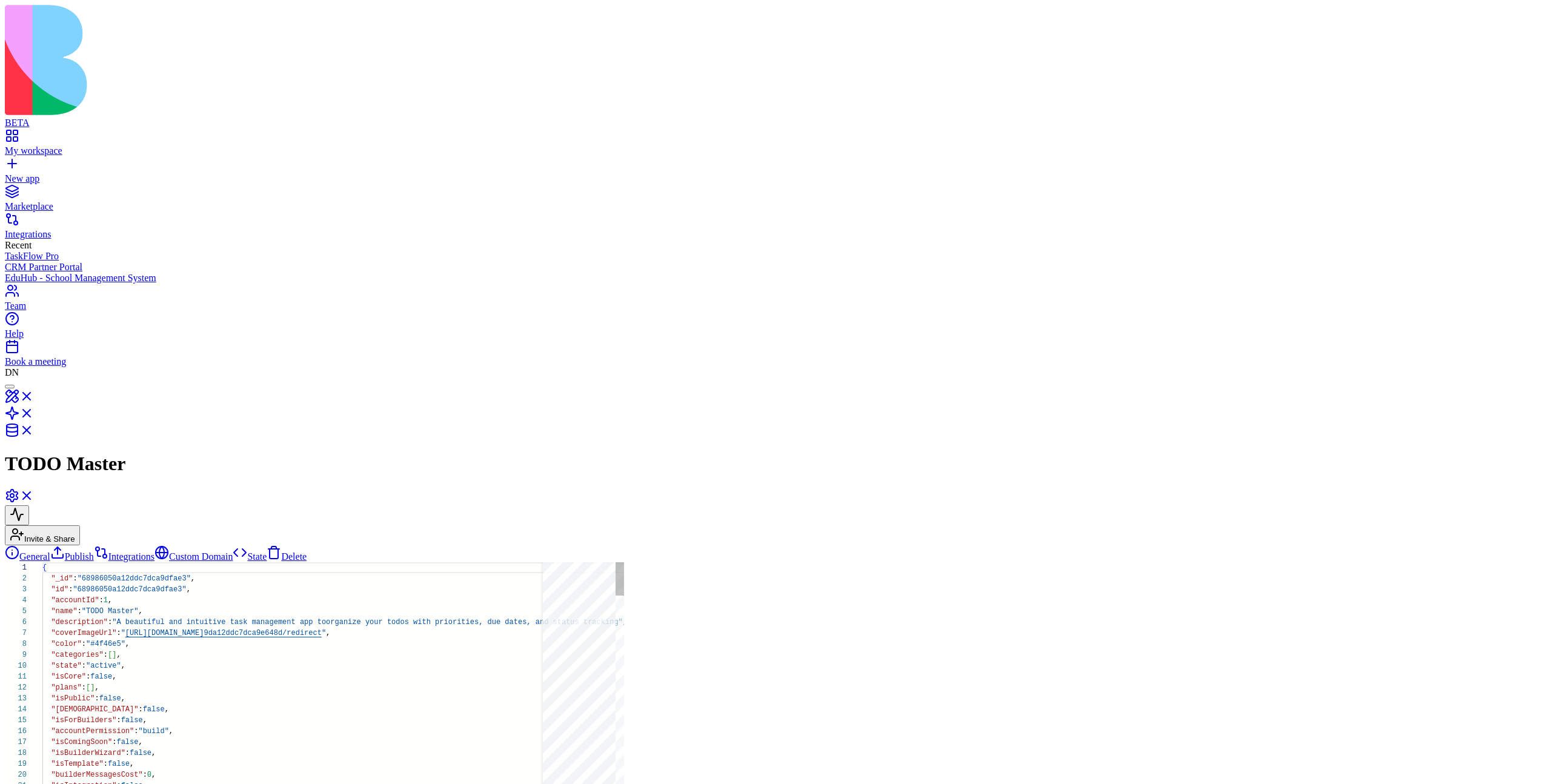
scroll to position [109, 0]
click at [103, 551] on link "Integrations" at bounding box center [124, 556] width 60 height 10
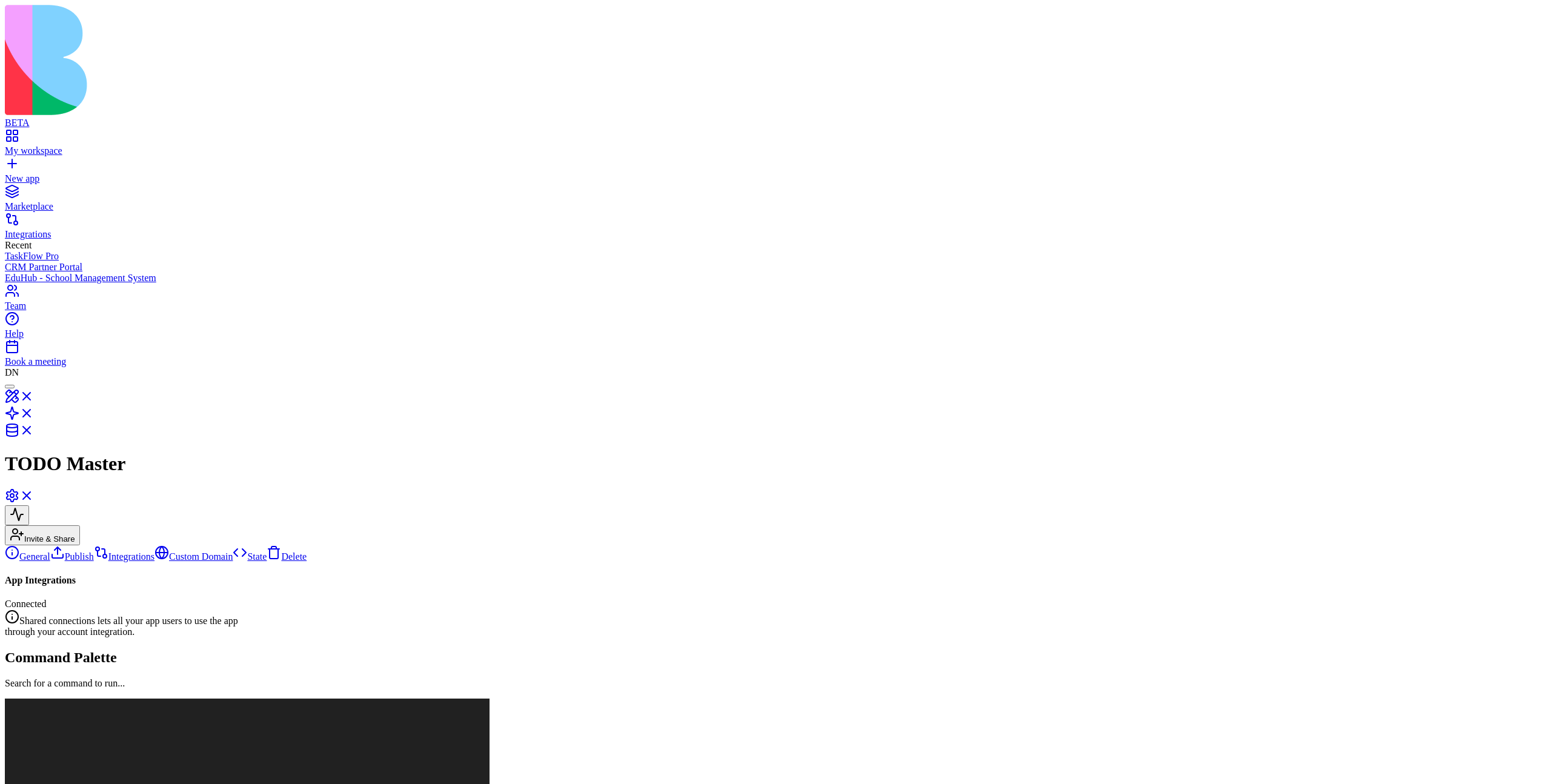
click at [154, 551] on link "Custom Domain" at bounding box center [193, 556] width 78 height 10
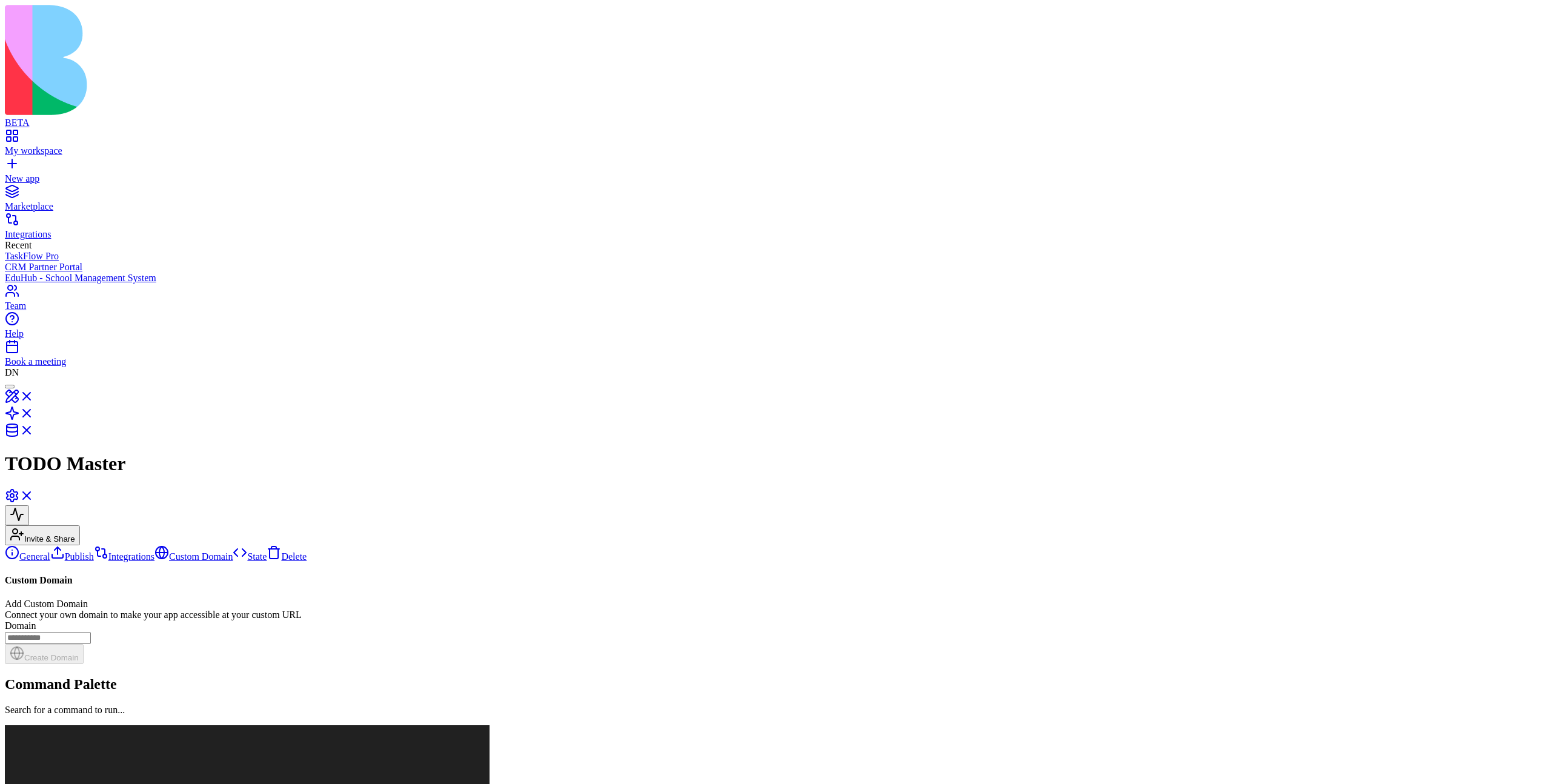
click at [233, 551] on link "State" at bounding box center [249, 556] width 34 height 10
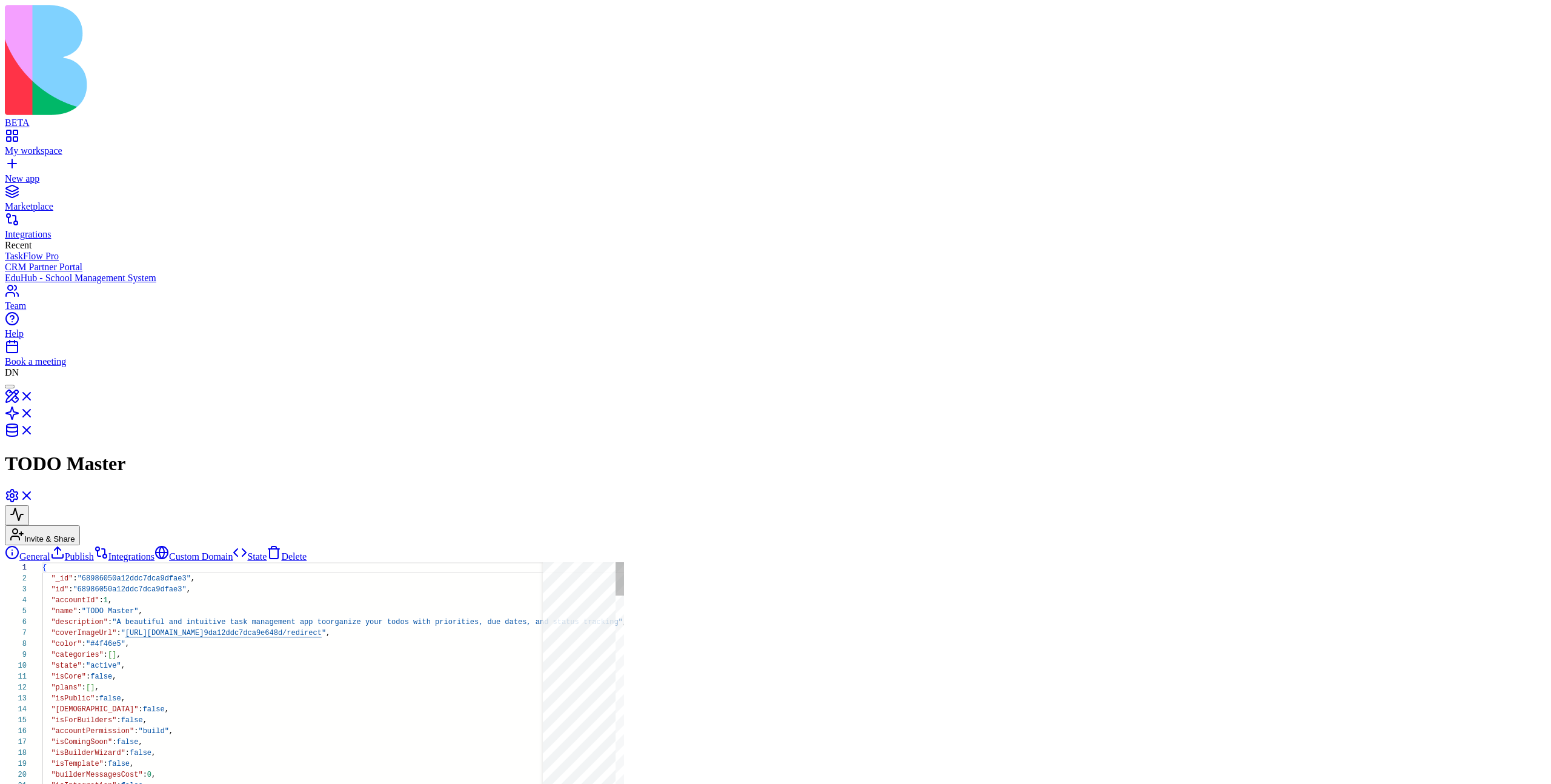
scroll to position [109, 0]
click at [266, 551] on link "Delete" at bounding box center [287, 556] width 40 height 10
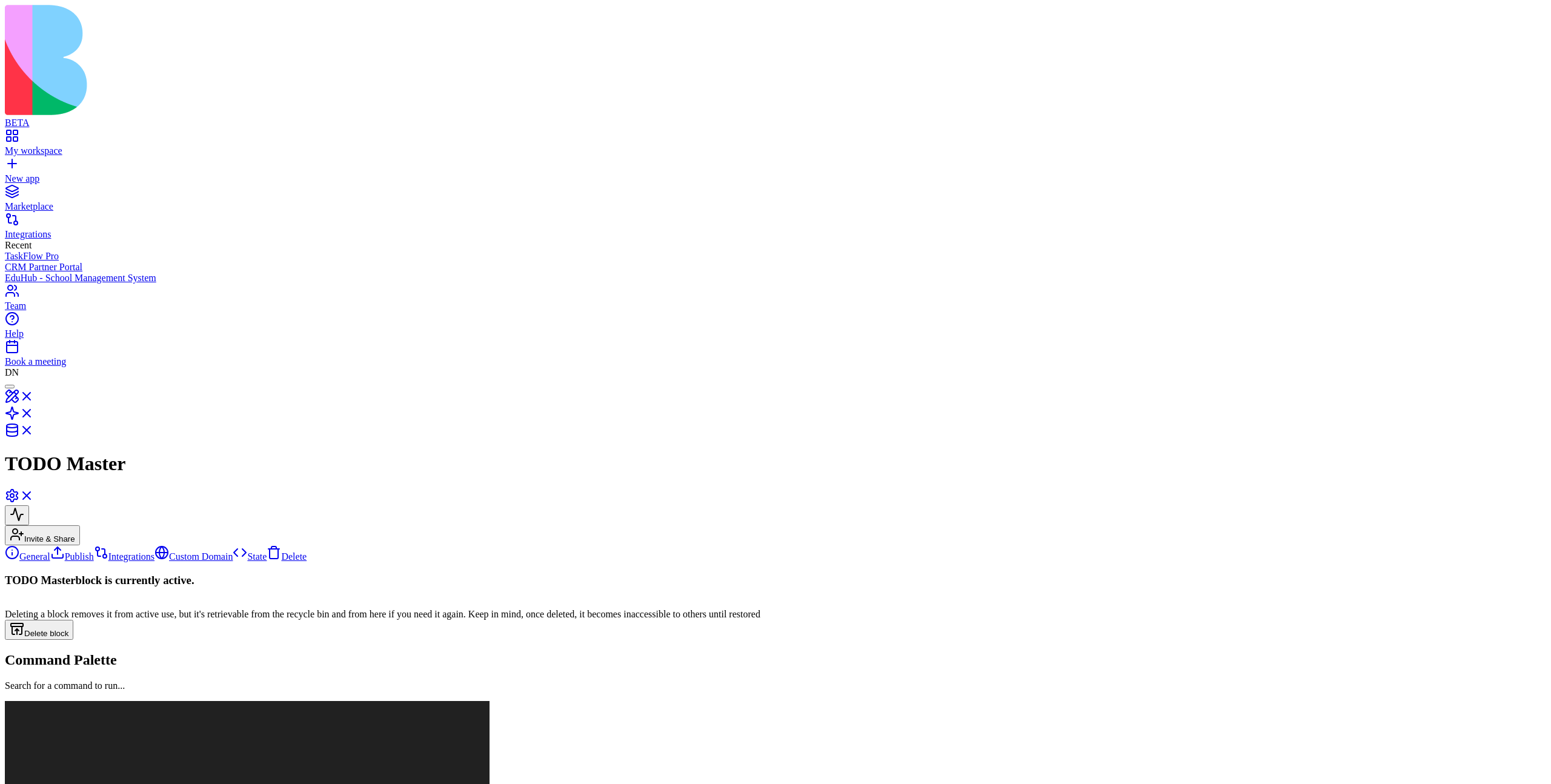
click at [50, 551] on link "General" at bounding box center [27, 556] width 45 height 10
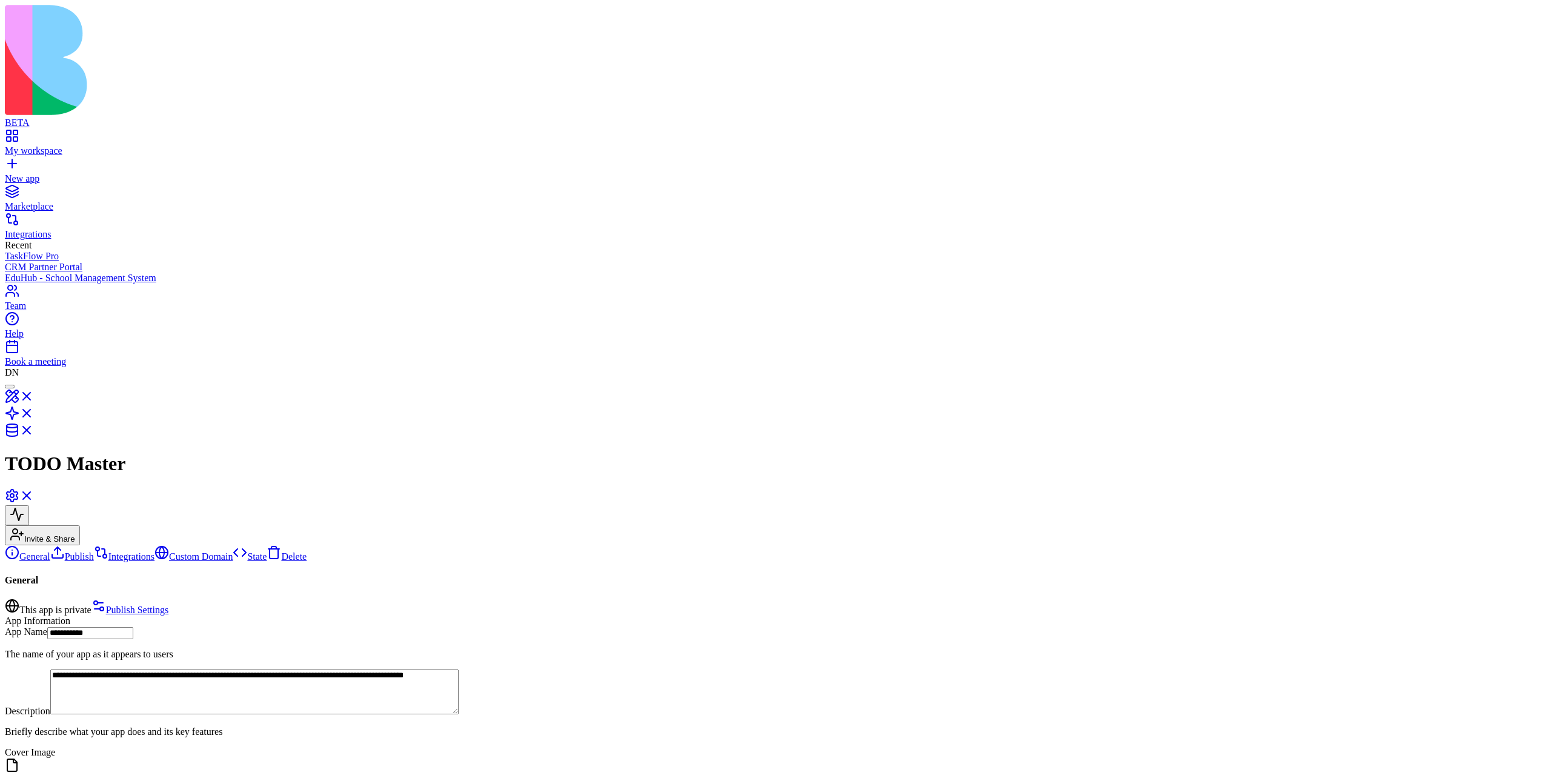
click at [94, 551] on link "Publish" at bounding box center [72, 556] width 44 height 10
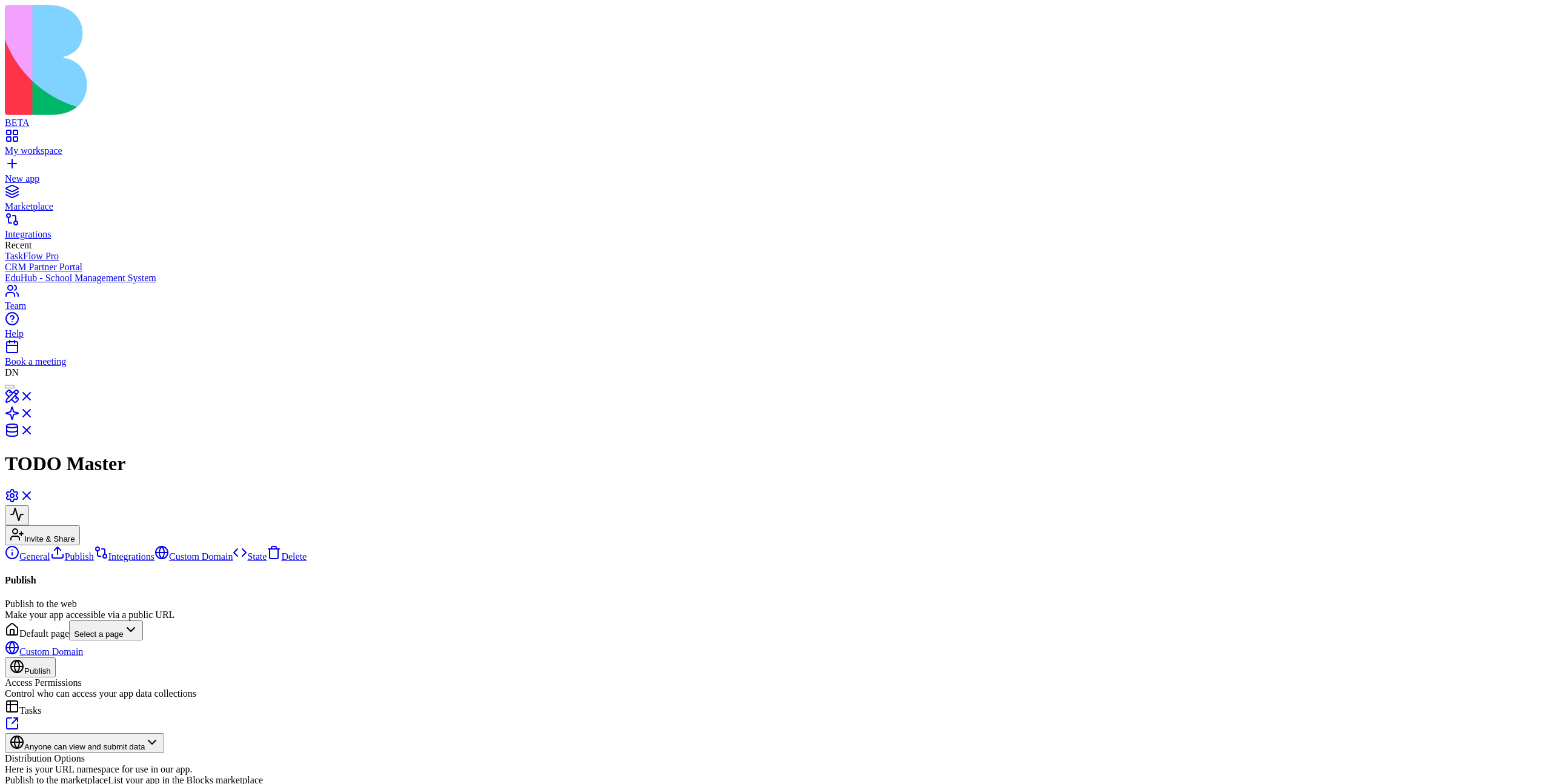
click at [10, 386] on div at bounding box center [10, 386] width 0 height 0
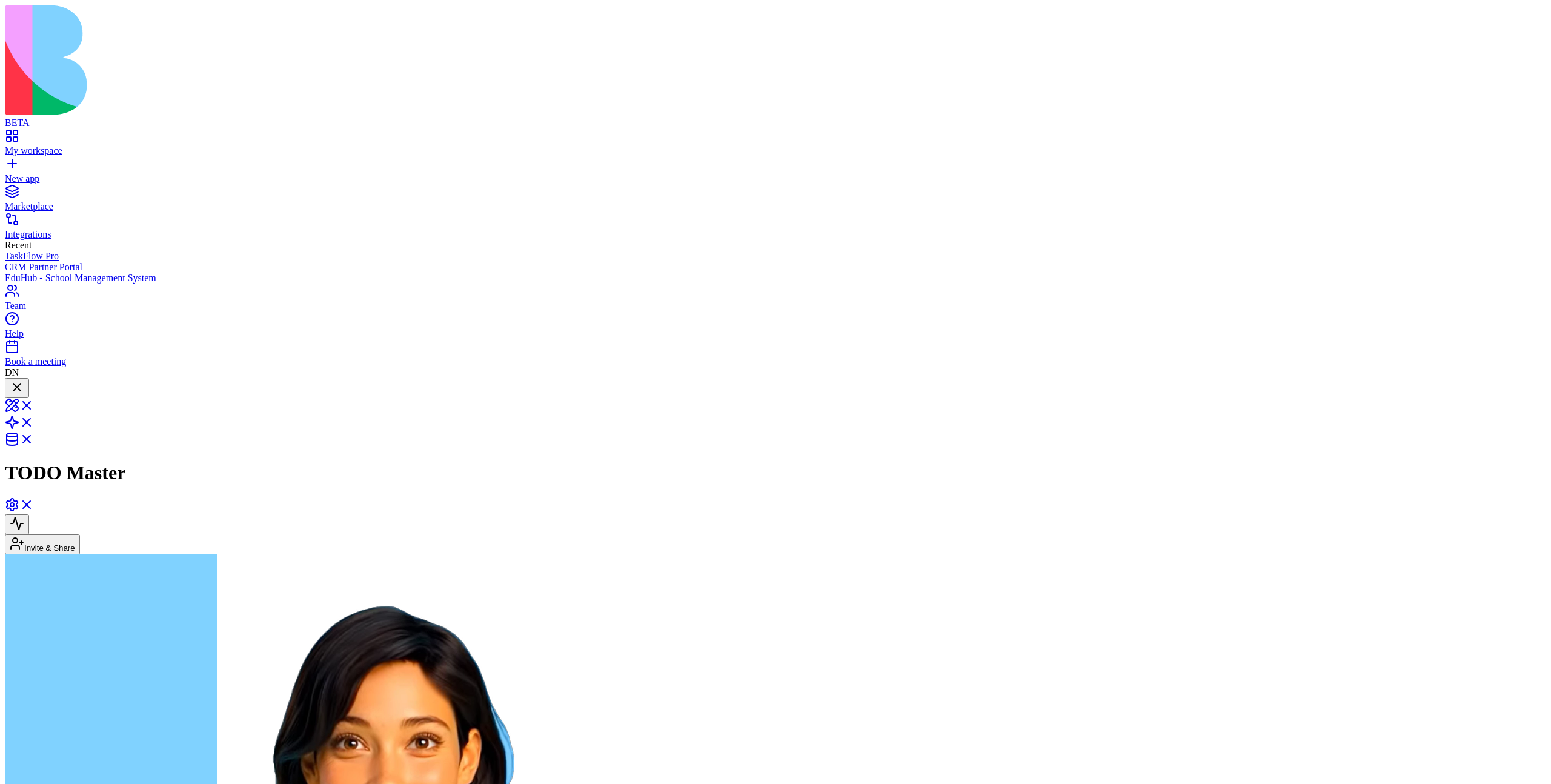
click at [24, 380] on div at bounding box center [17, 388] width 14 height 17
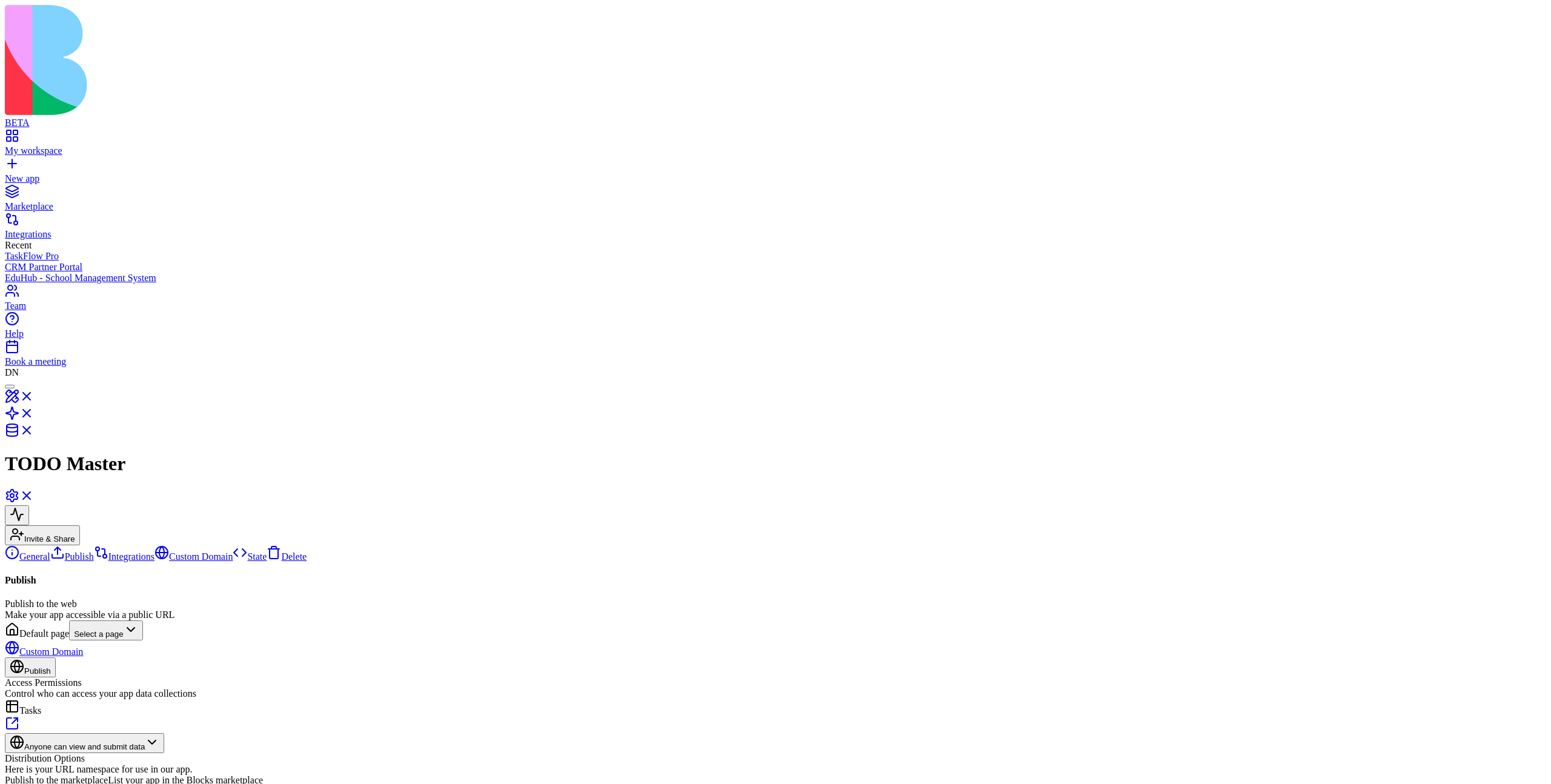
click at [10, 386] on div at bounding box center [10, 386] width 0 height 0
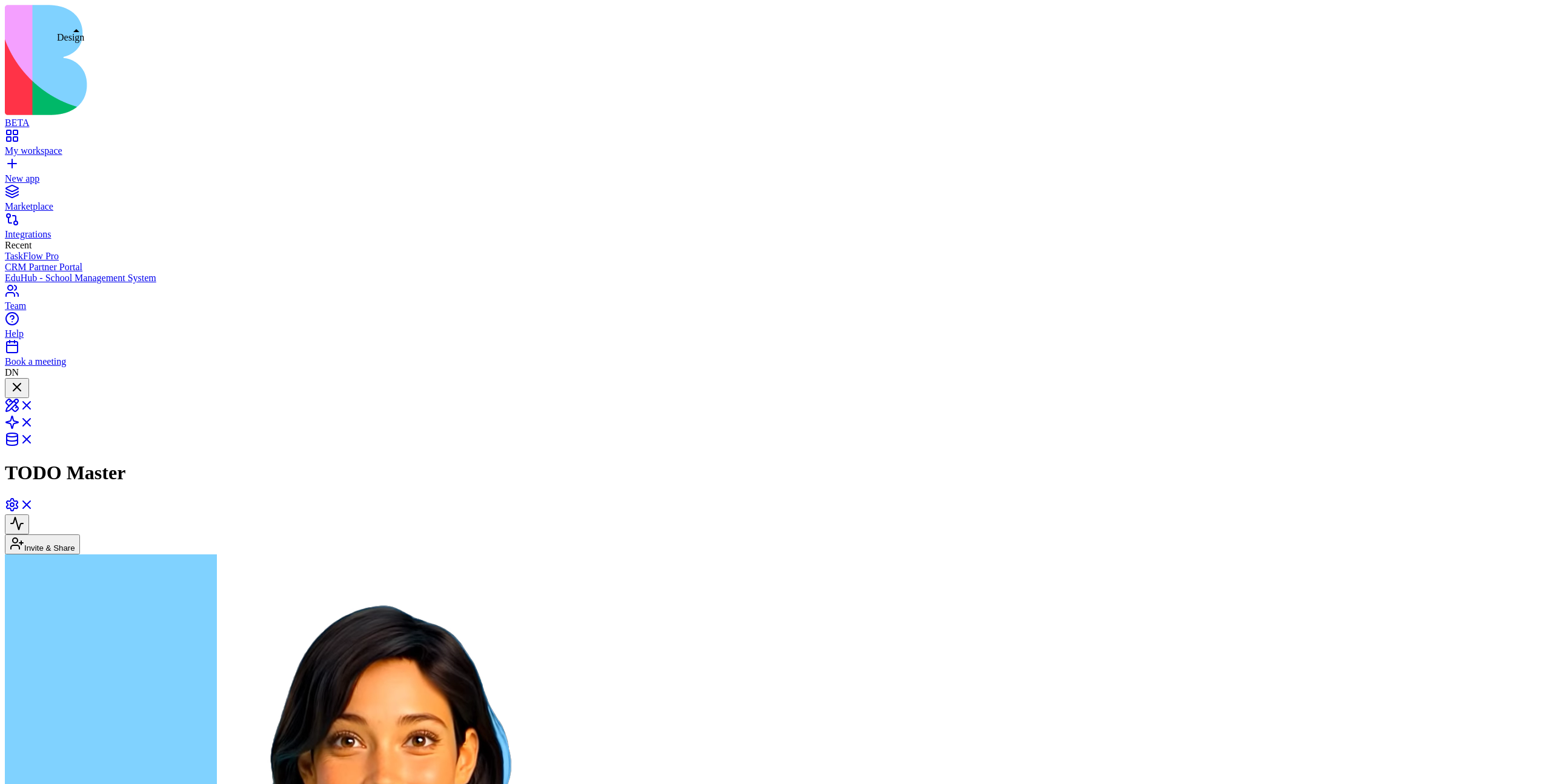
click at [34, 404] on link at bounding box center [19, 409] width 29 height 10
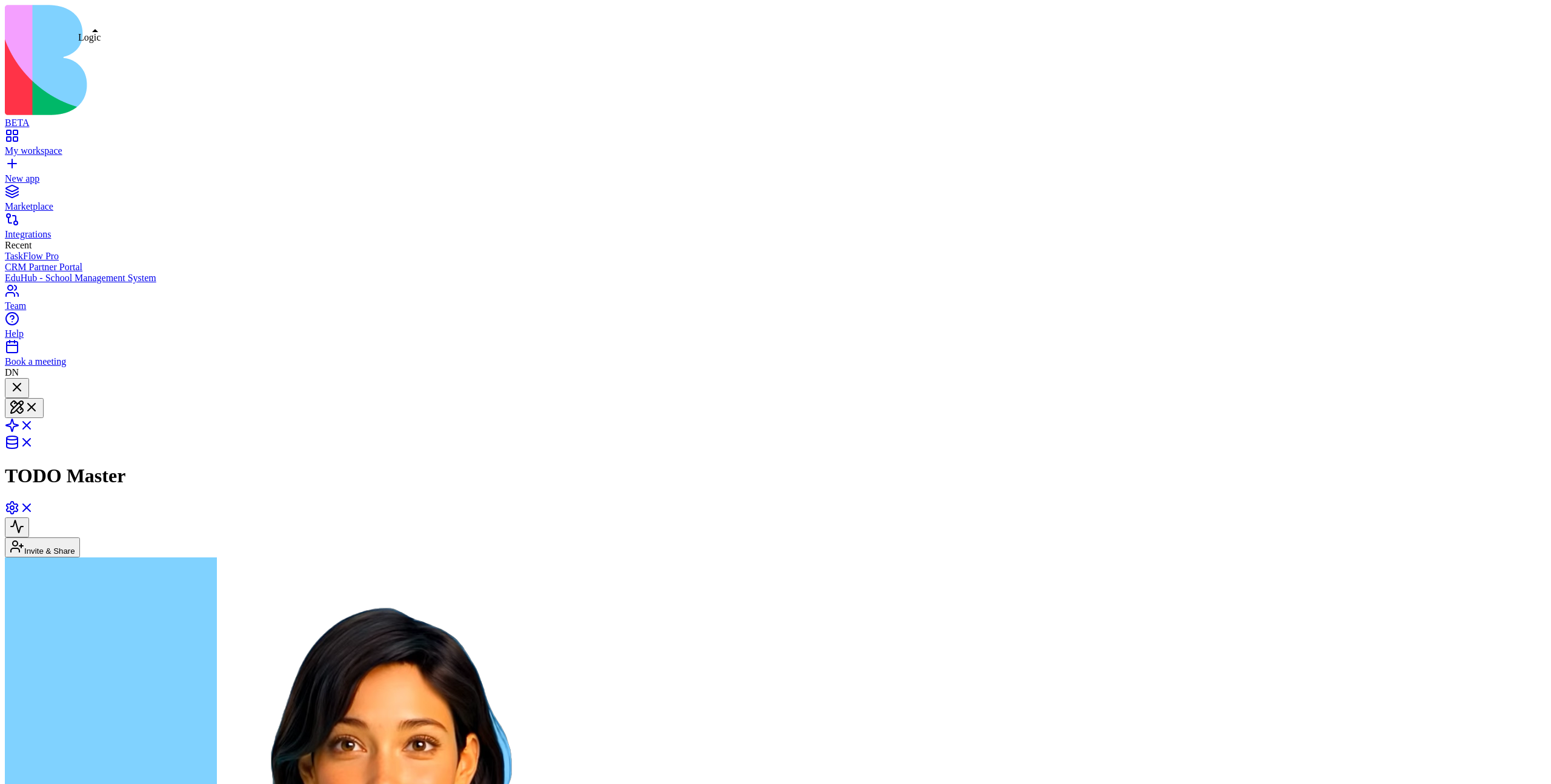
click at [34, 424] on link at bounding box center [19, 429] width 29 height 10
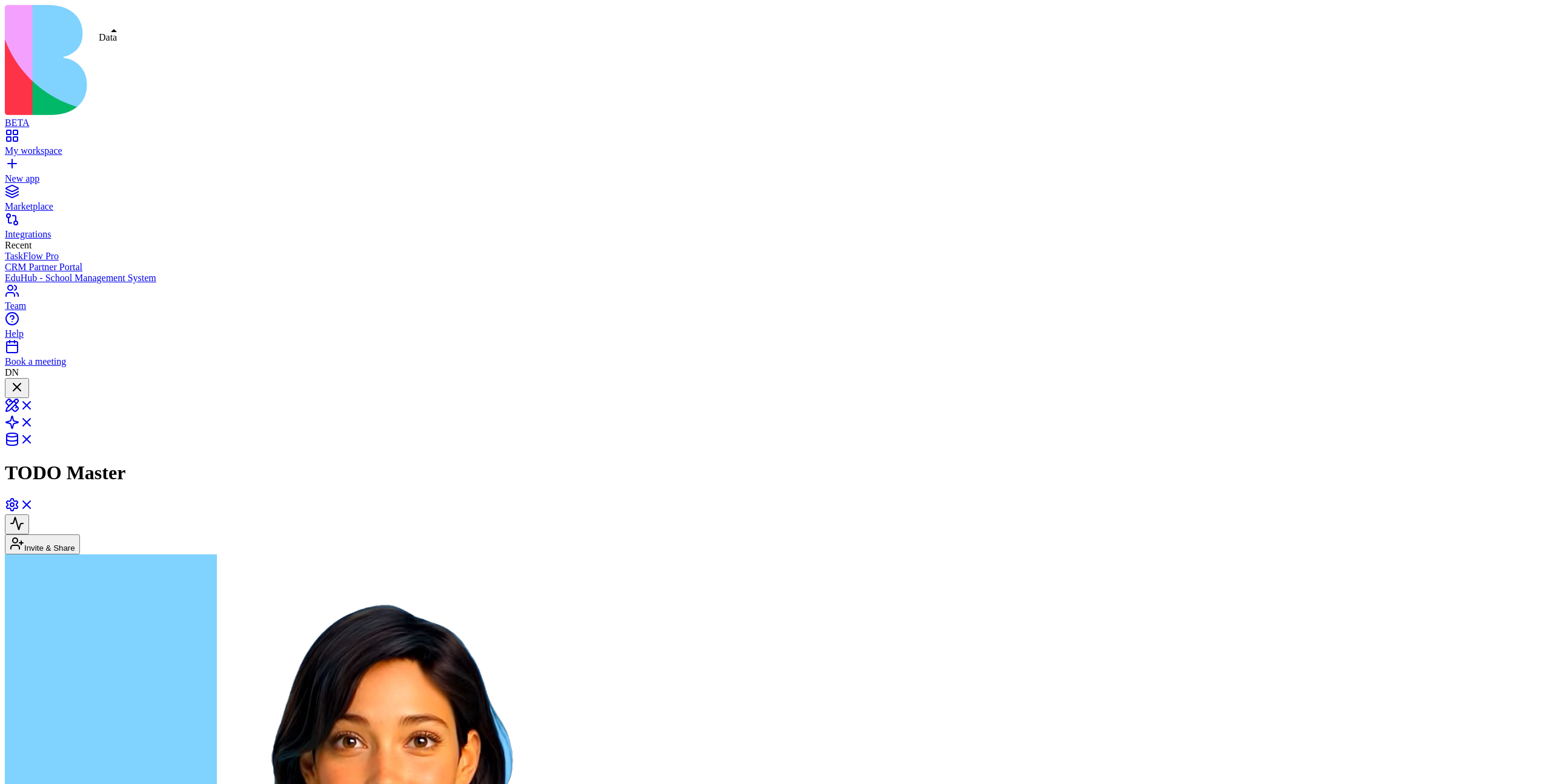
click at [34, 438] on link at bounding box center [19, 443] width 29 height 10
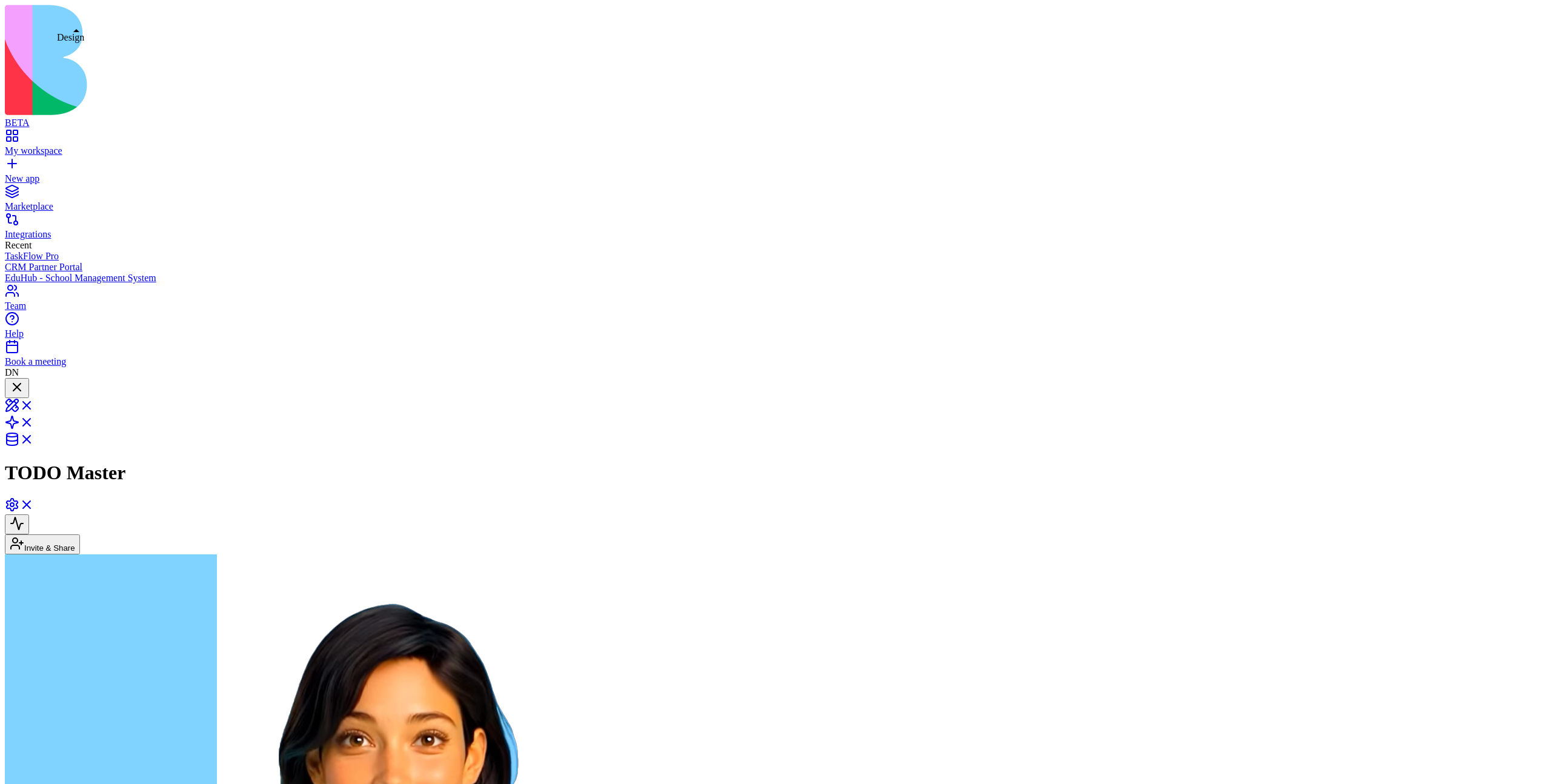
click at [24, 380] on div at bounding box center [17, 388] width 14 height 17
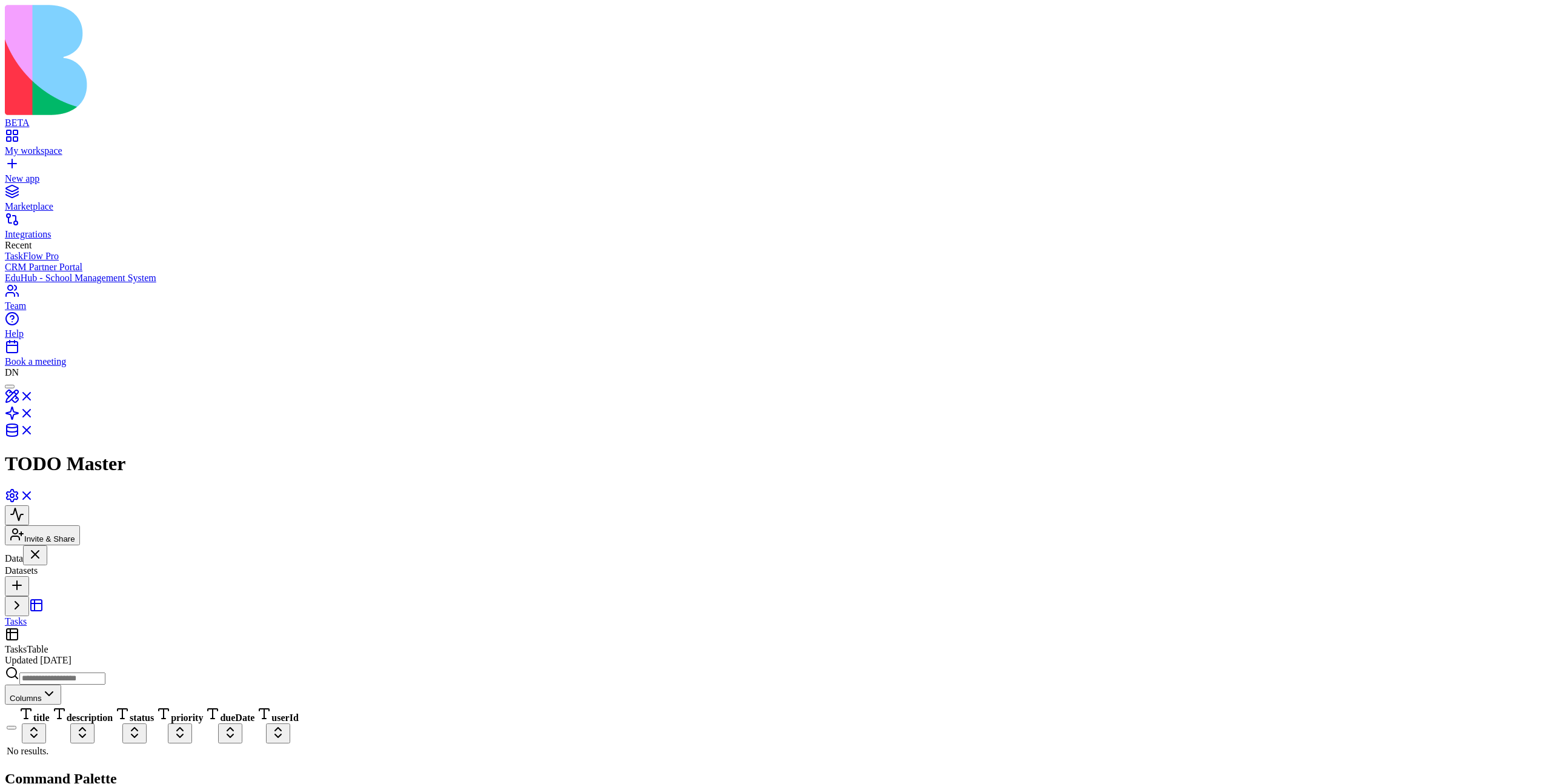
click at [47, 546] on button at bounding box center [35, 556] width 24 height 20
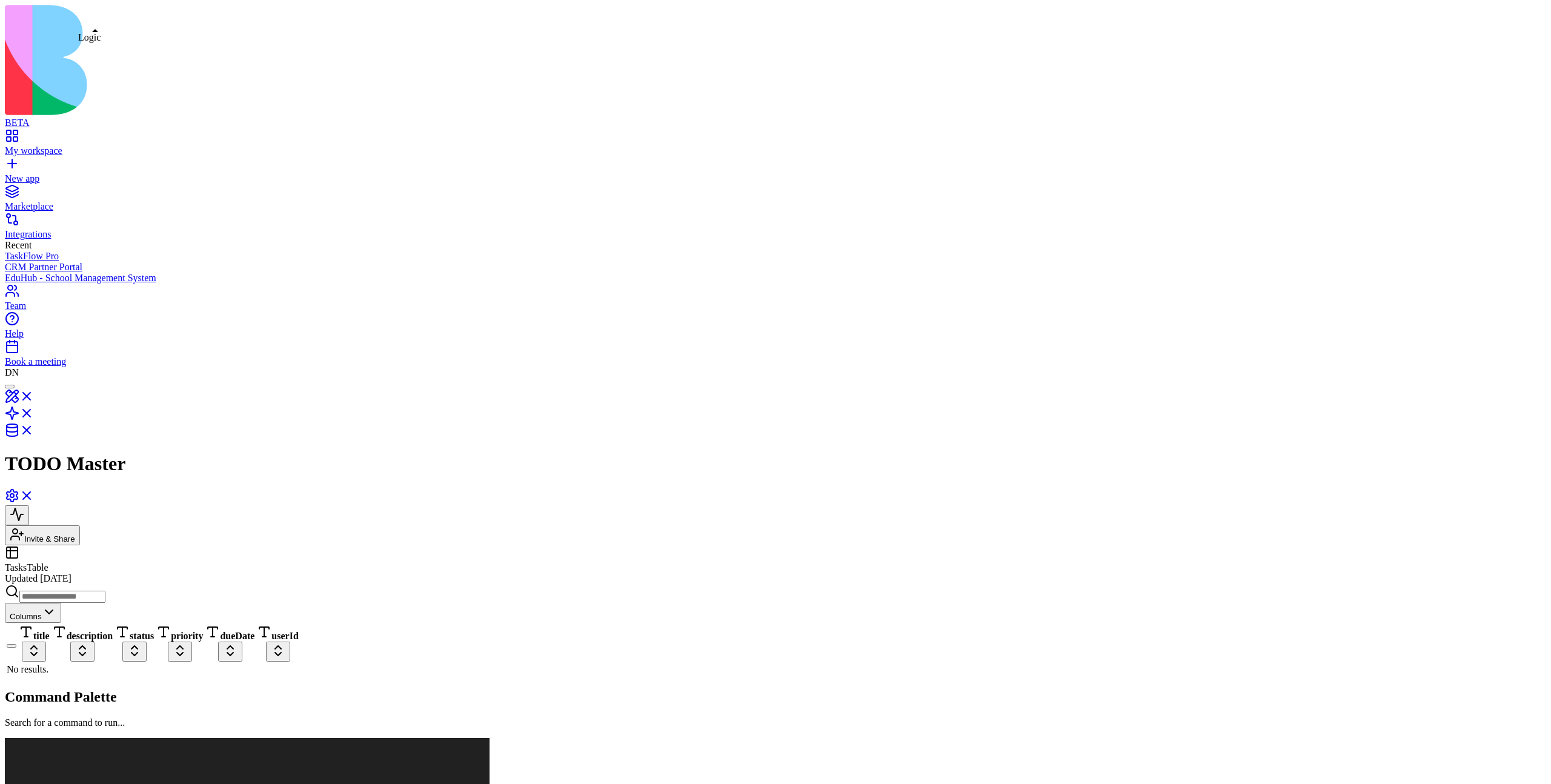
click at [34, 412] on link at bounding box center [19, 417] width 29 height 10
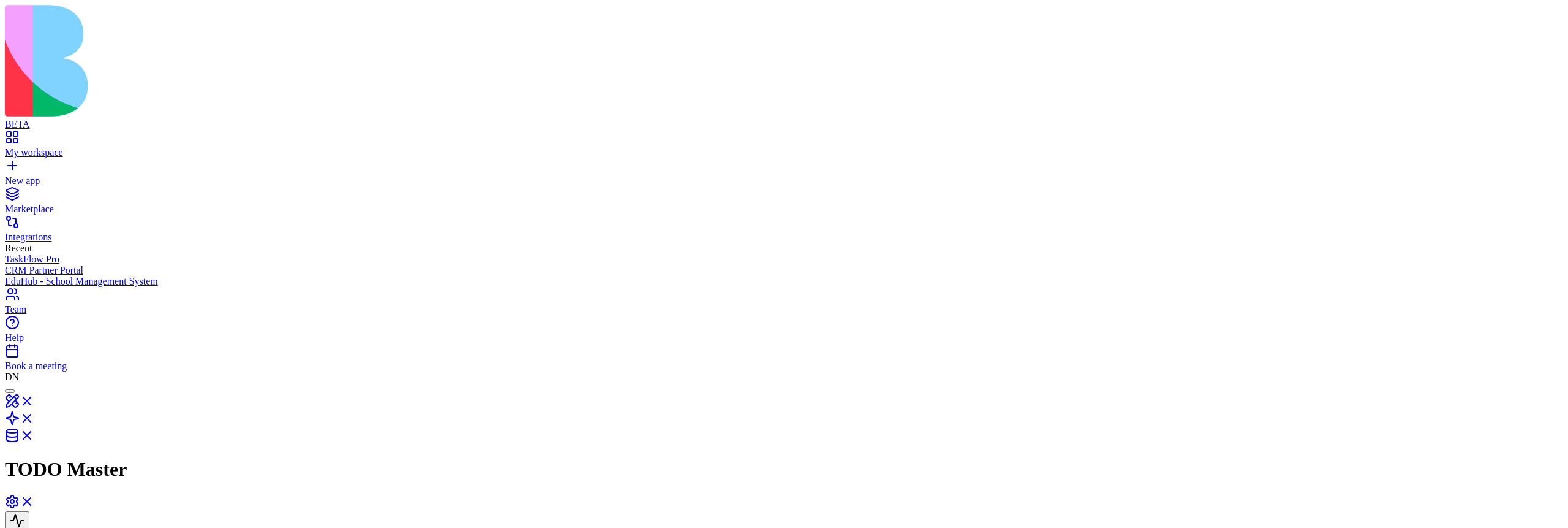
click at [45, 136] on link "My workspace" at bounding box center [784, 147] width 1559 height 22
click at [34, 500] on link at bounding box center [20, 505] width 30 height 10
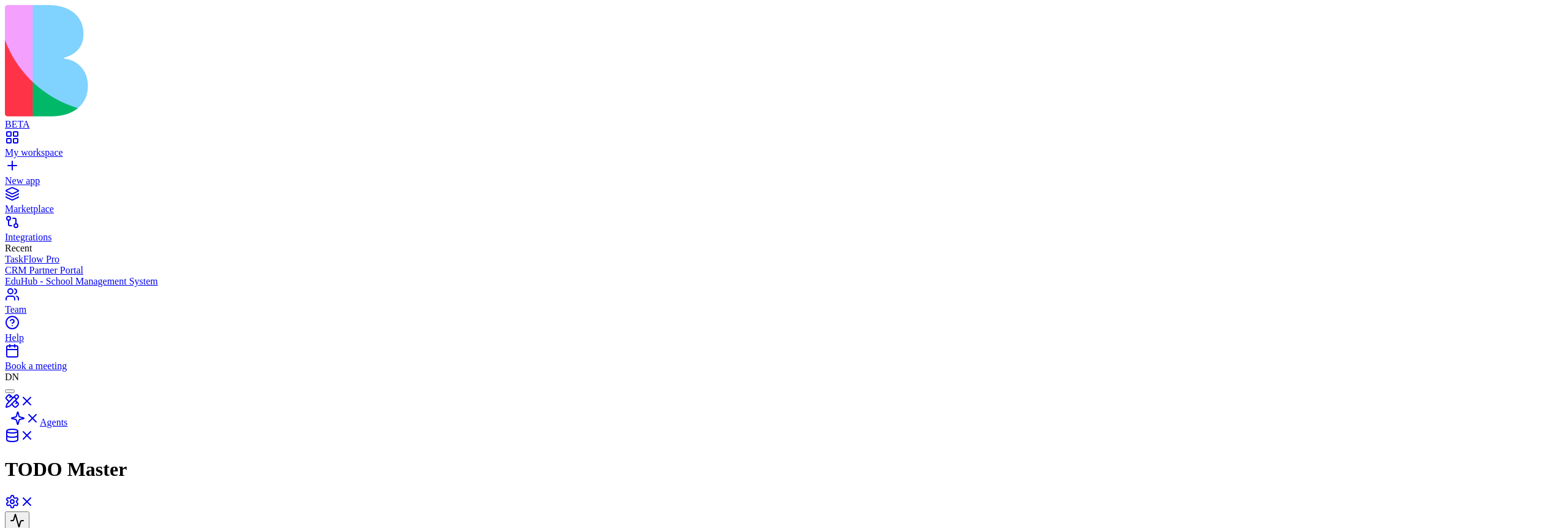
drag, startPoint x: 591, startPoint y: 110, endPoint x: 687, endPoint y: 114, distance: 96.1
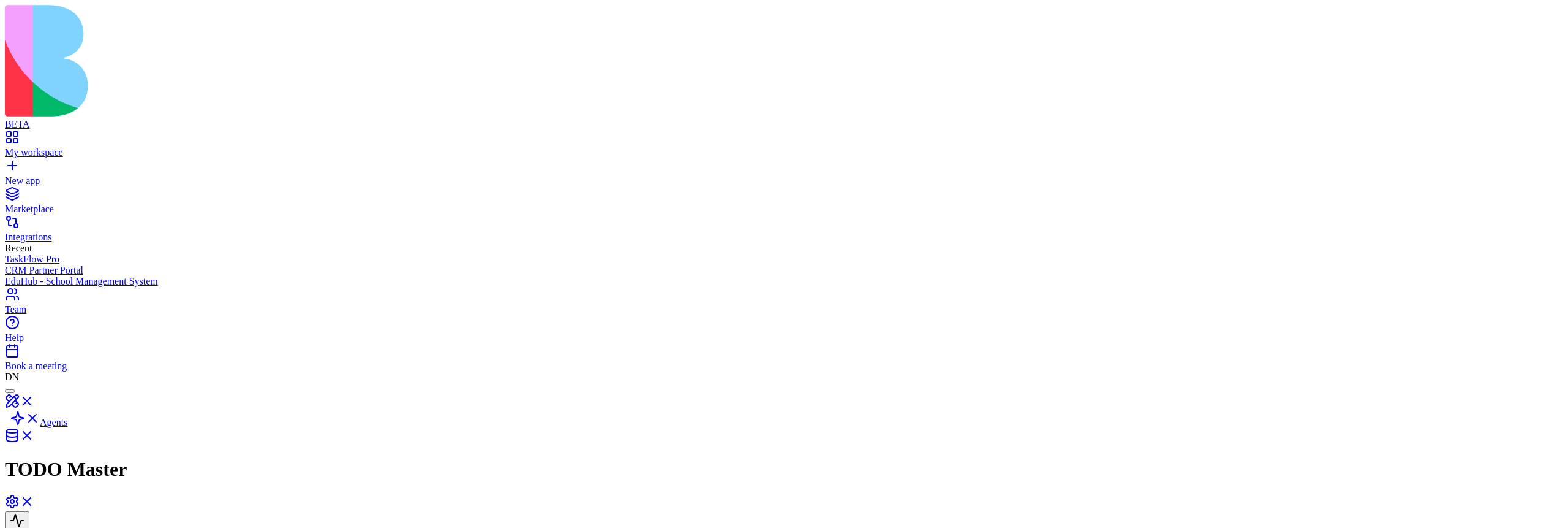
drag, startPoint x: 578, startPoint y: 113, endPoint x: 682, endPoint y: 114, distance: 104.0
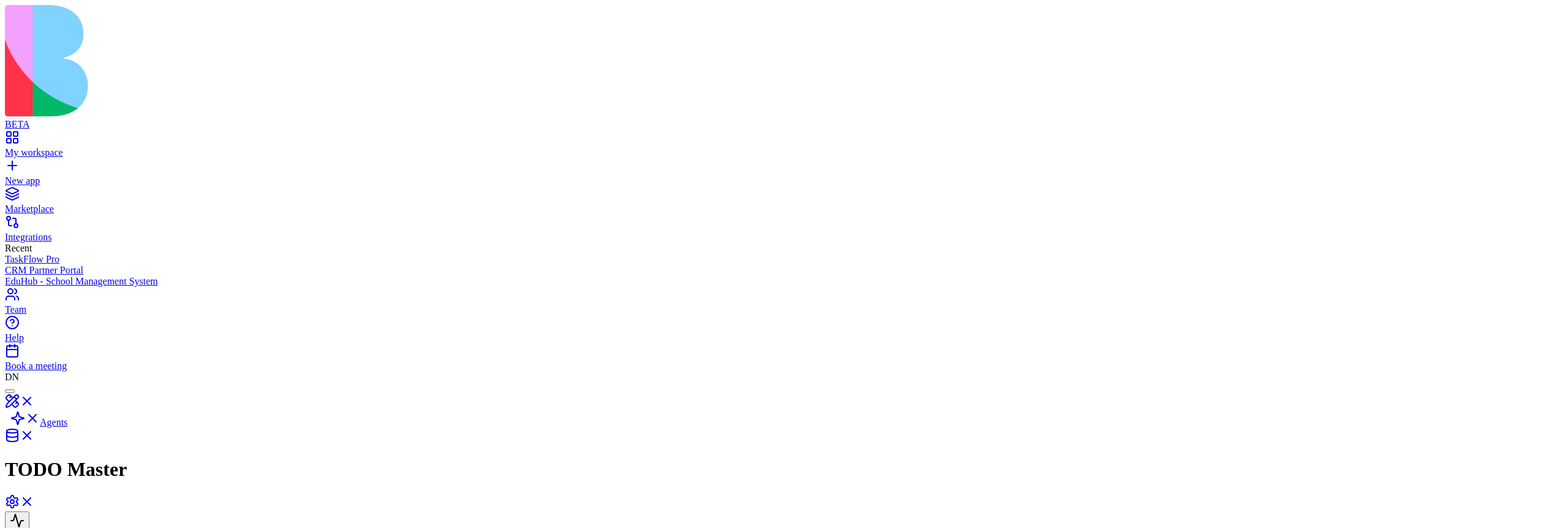
scroll to position [110, 0]
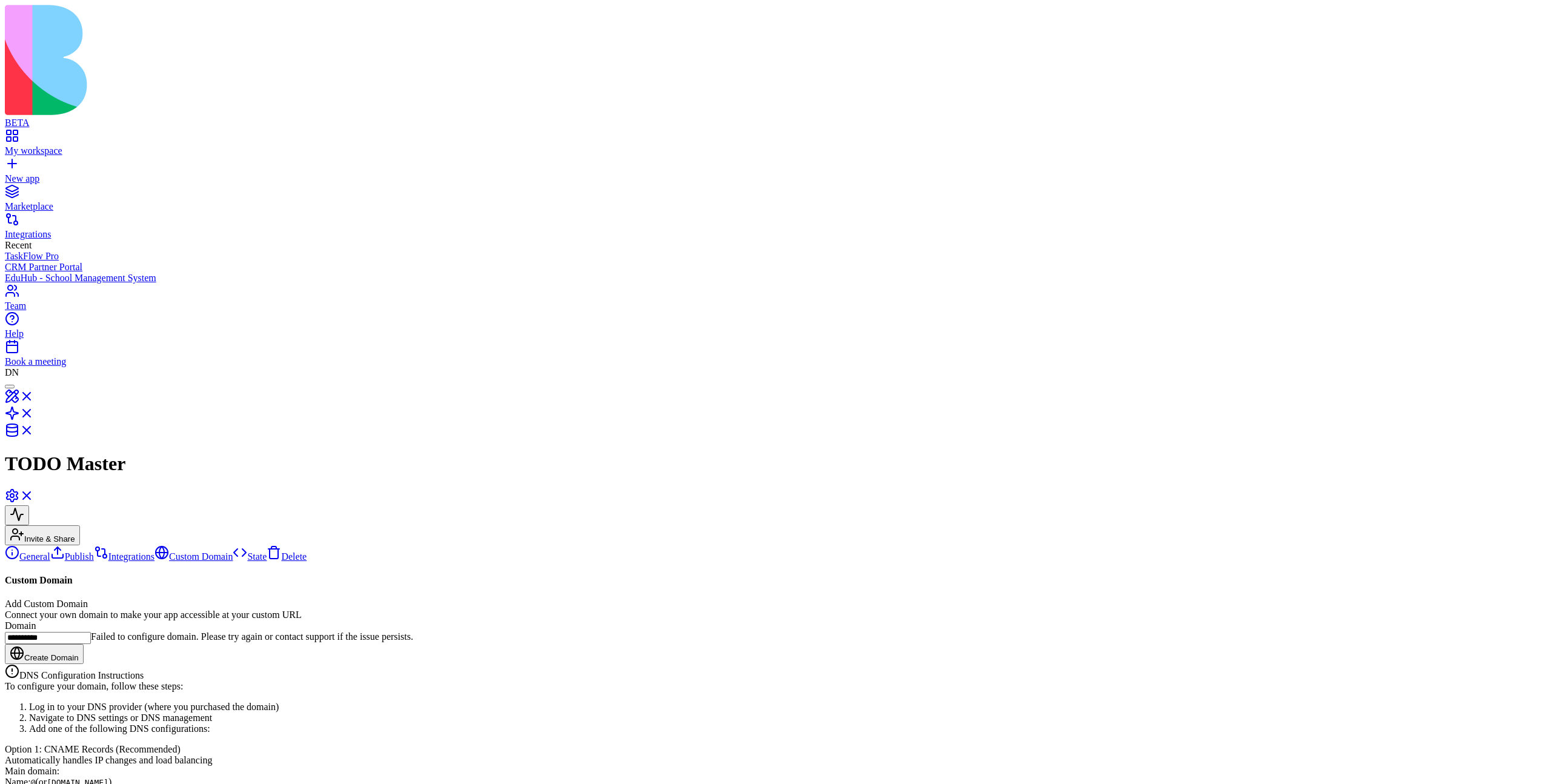
click at [91, 521] on input "**********" at bounding box center [48, 638] width 86 height 12
type input "**********"
click at [630, 521] on div "Connect your own domain to make your app accessible at your custom URL" at bounding box center [776, 615] width 1542 height 11
drag, startPoint x: 573, startPoint y: 96, endPoint x: 692, endPoint y: 95, distance: 119.0
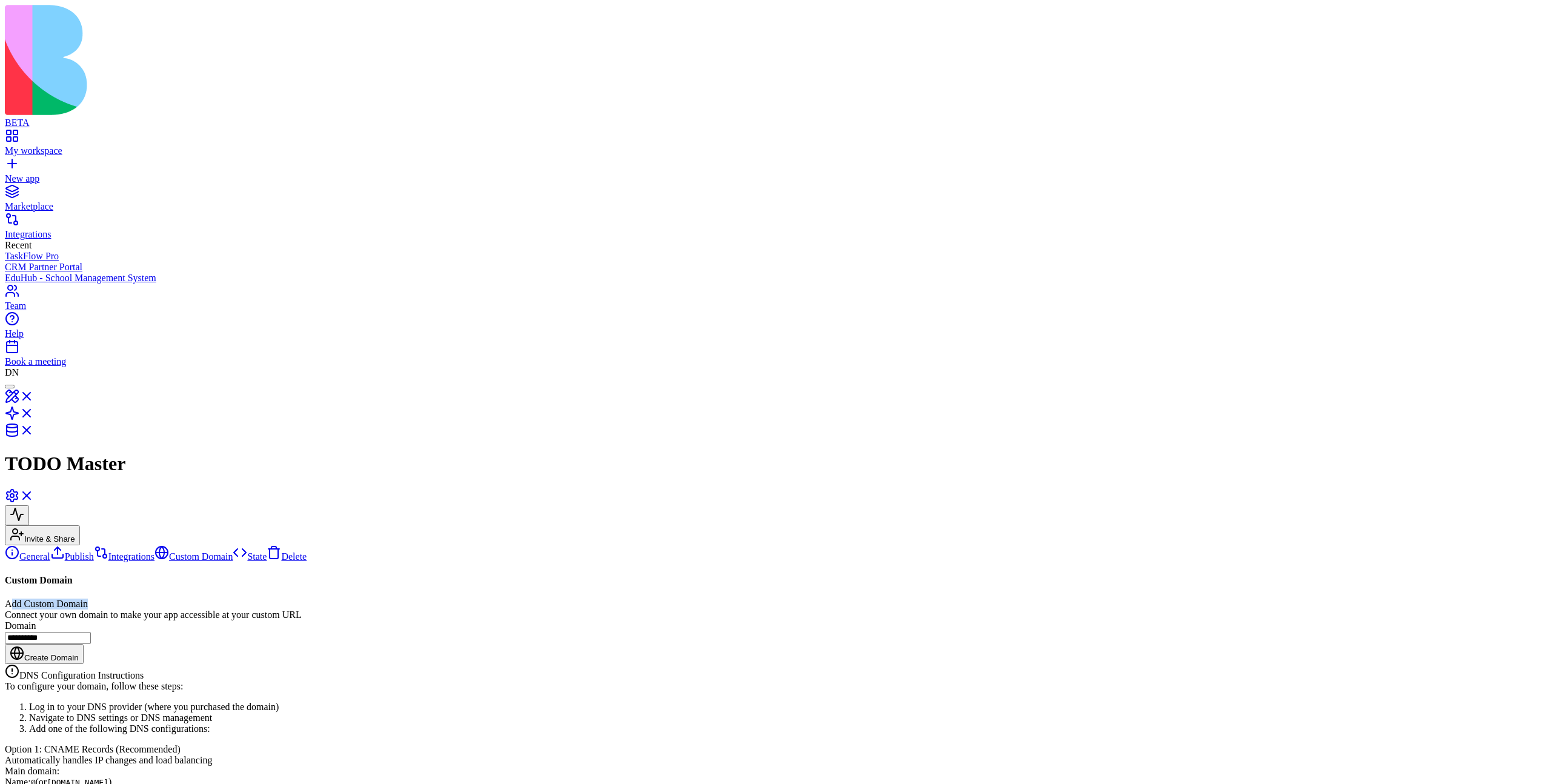
click at [692, 521] on div "Add Custom Domain" at bounding box center [776, 604] width 1542 height 11
drag, startPoint x: 692, startPoint y: 95, endPoint x: 573, endPoint y: 95, distance: 119.0
click at [573, 521] on div "Add Custom Domain" at bounding box center [776, 604] width 1542 height 11
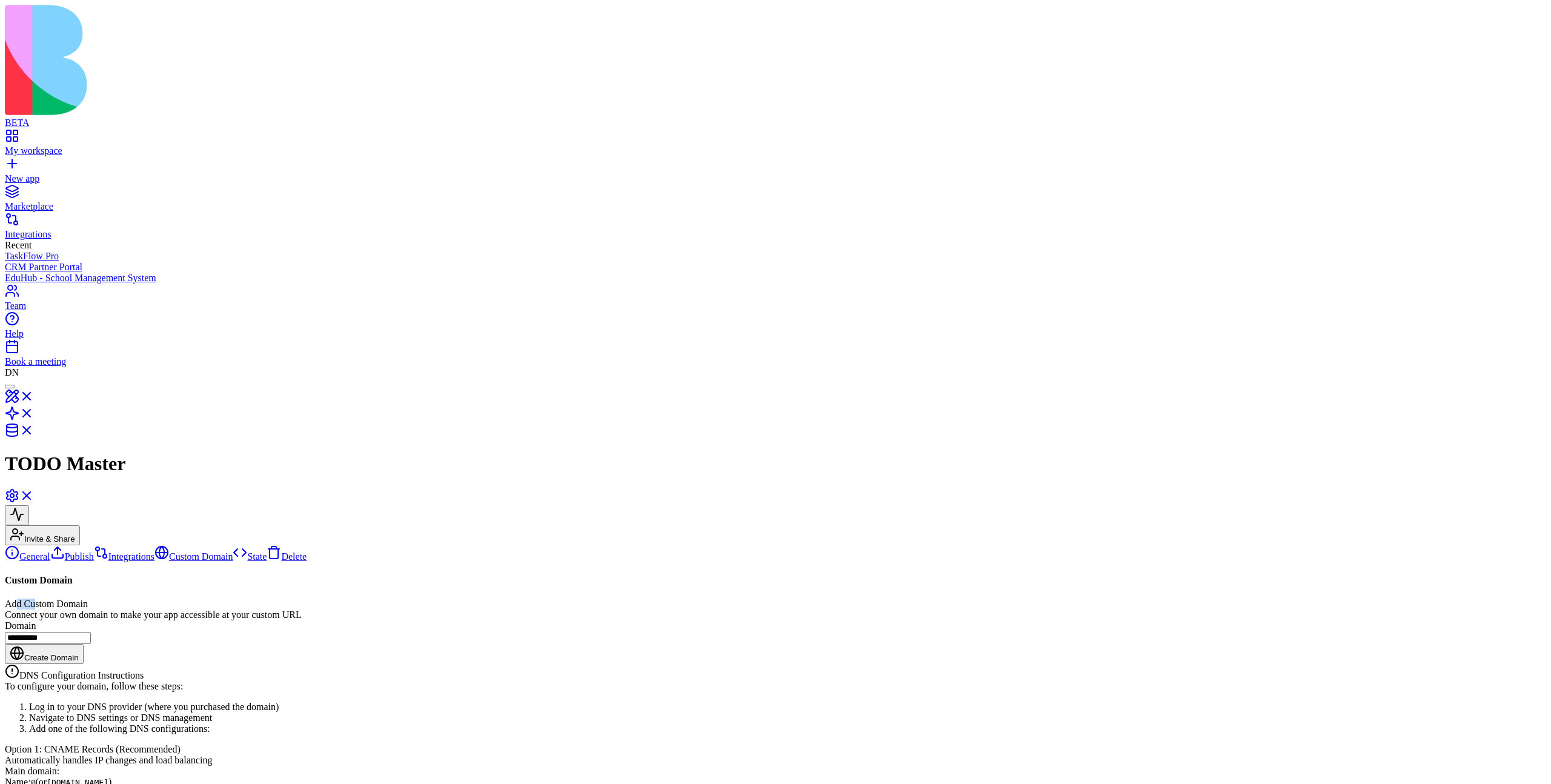
drag, startPoint x: 605, startPoint y: 97, endPoint x: 582, endPoint y: 97, distance: 23.0
click at [582, 521] on div "Add Custom Domain" at bounding box center [776, 604] width 1542 height 11
click at [94, 521] on link "Publish" at bounding box center [72, 556] width 44 height 10
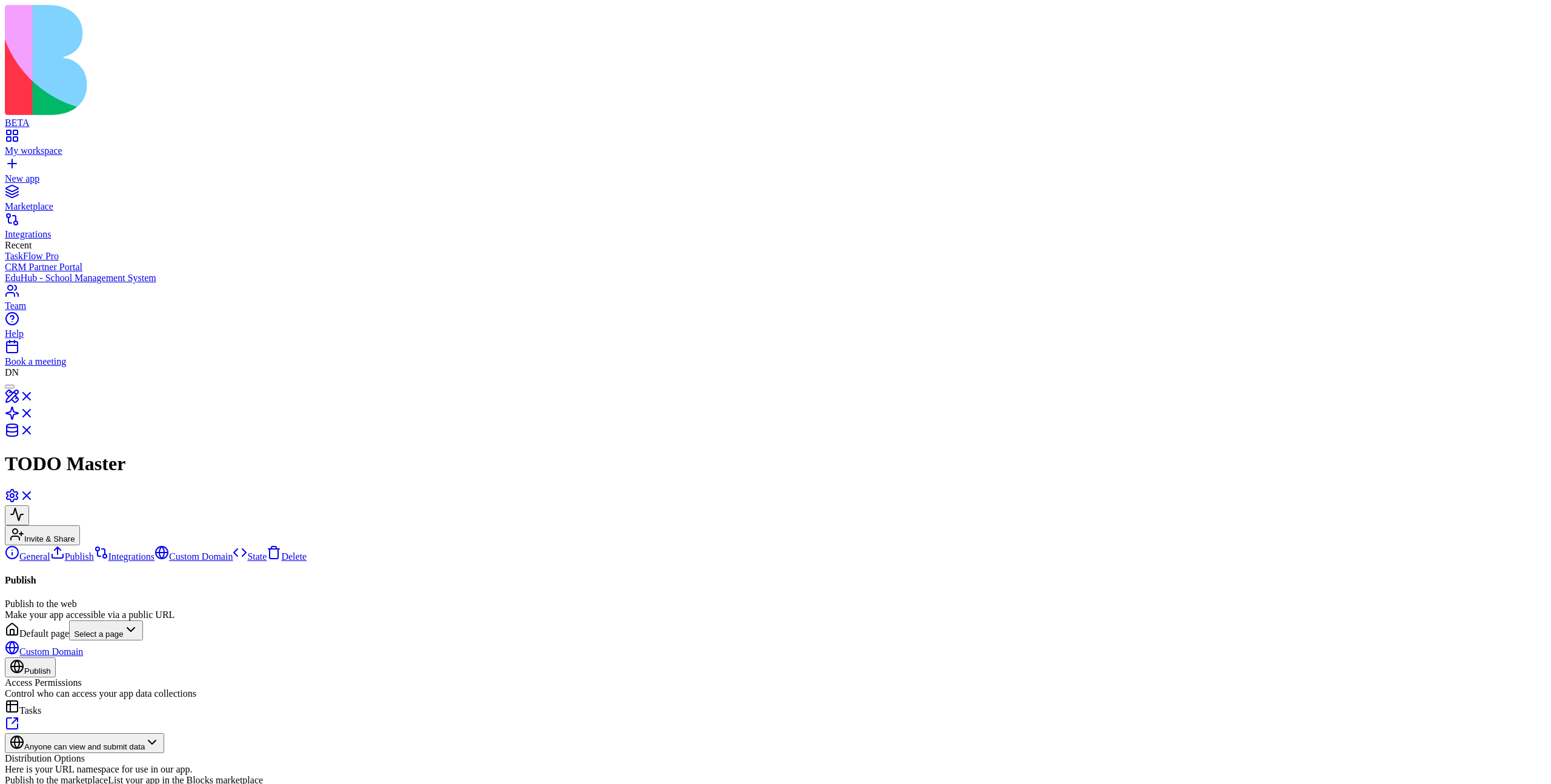
click at [50, 521] on link "General" at bounding box center [27, 556] width 45 height 10
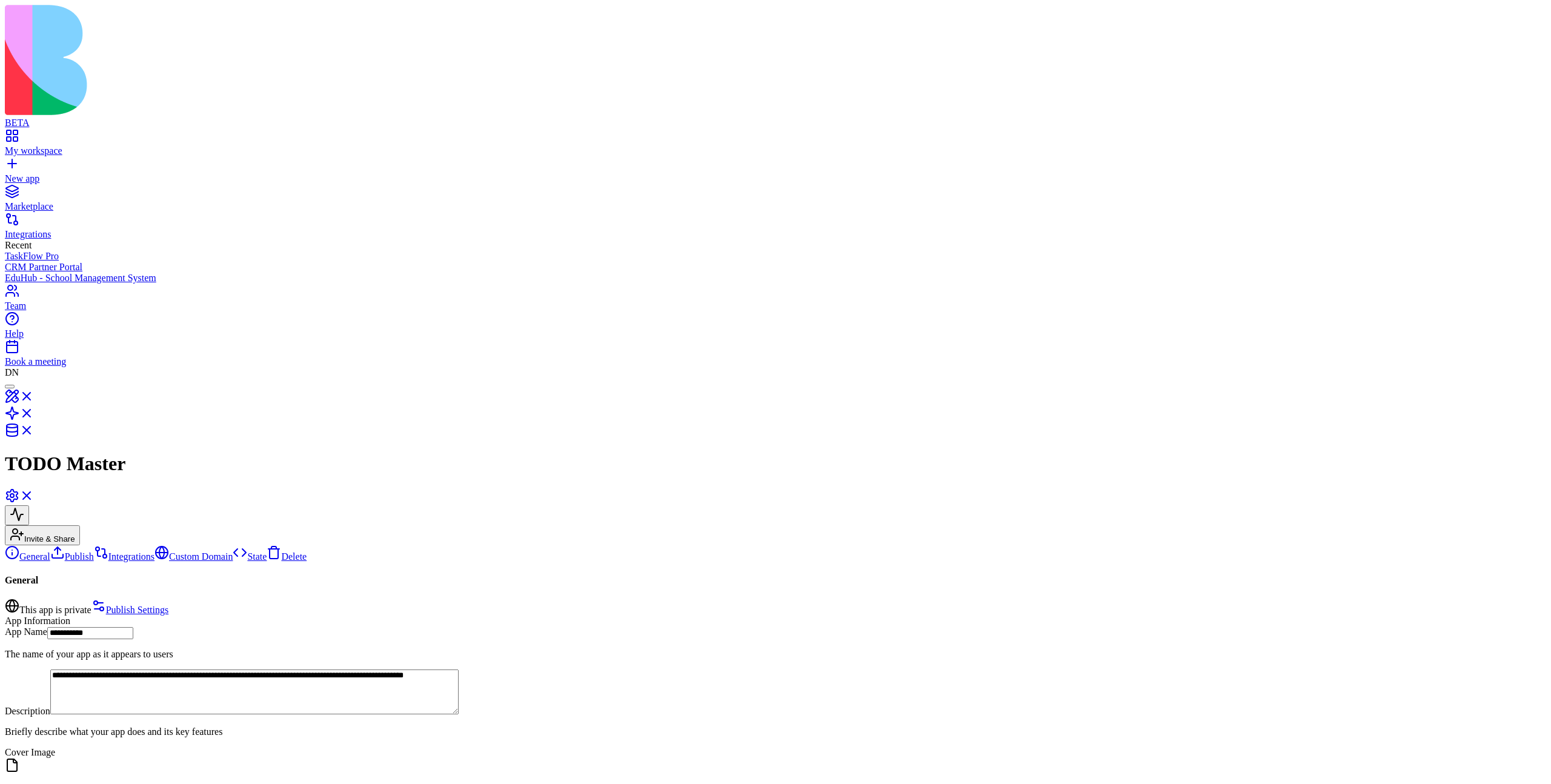
click at [94, 521] on link "Publish" at bounding box center [72, 556] width 44 height 10
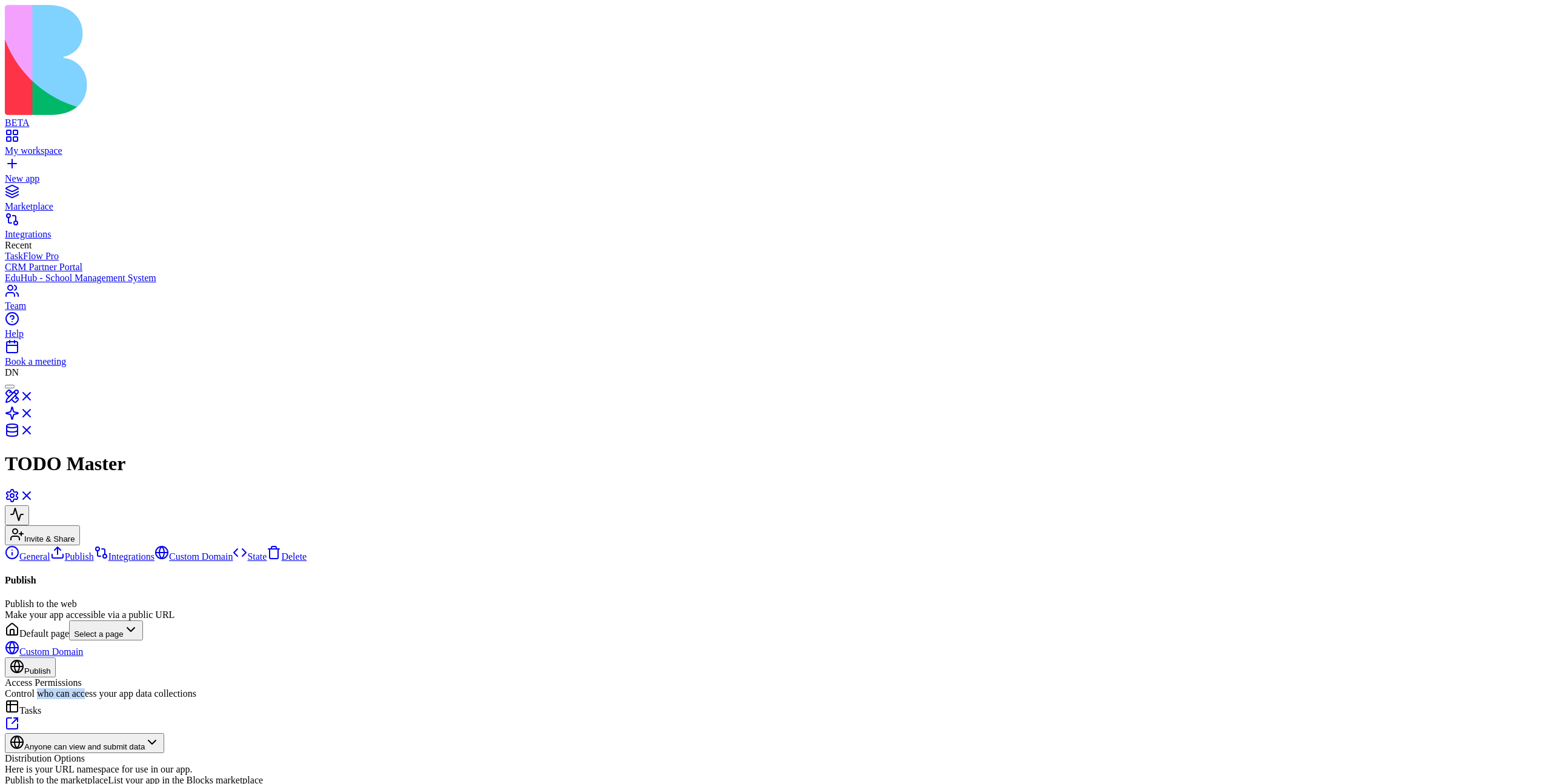
drag, startPoint x: 648, startPoint y: 294, endPoint x: 598, endPoint y: 294, distance: 50.0
click at [598, 521] on div "Control who can access your app data collections" at bounding box center [776, 694] width 1542 height 11
click at [601, 521] on div "Publish Publish to the web Make your app accessible via a public URL Default pa…" at bounding box center [776, 762] width 1542 height 375
click at [50, 521] on link "General" at bounding box center [27, 556] width 45 height 10
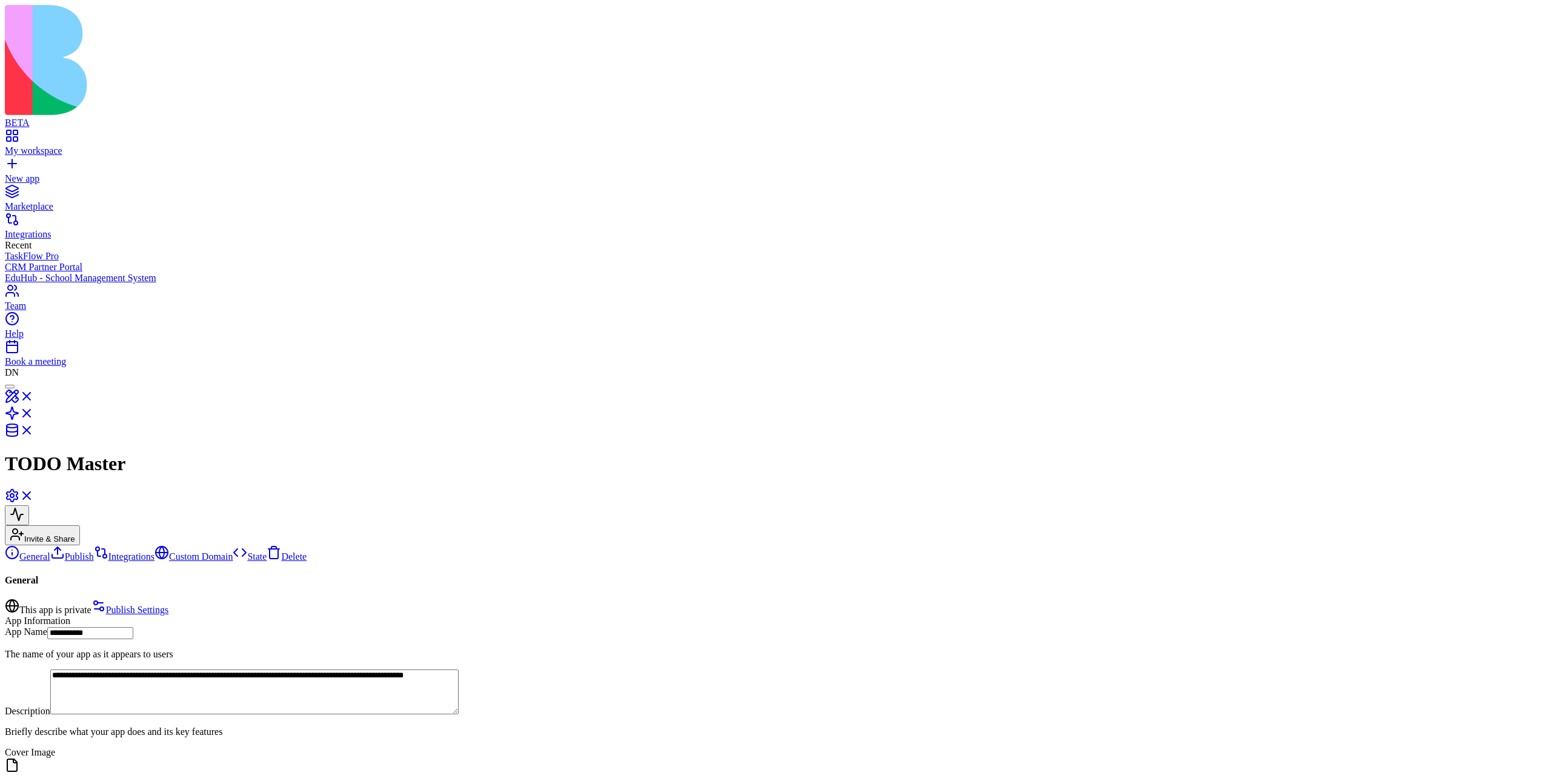
click at [90, 521] on link "Publish" at bounding box center [72, 556] width 44 height 10
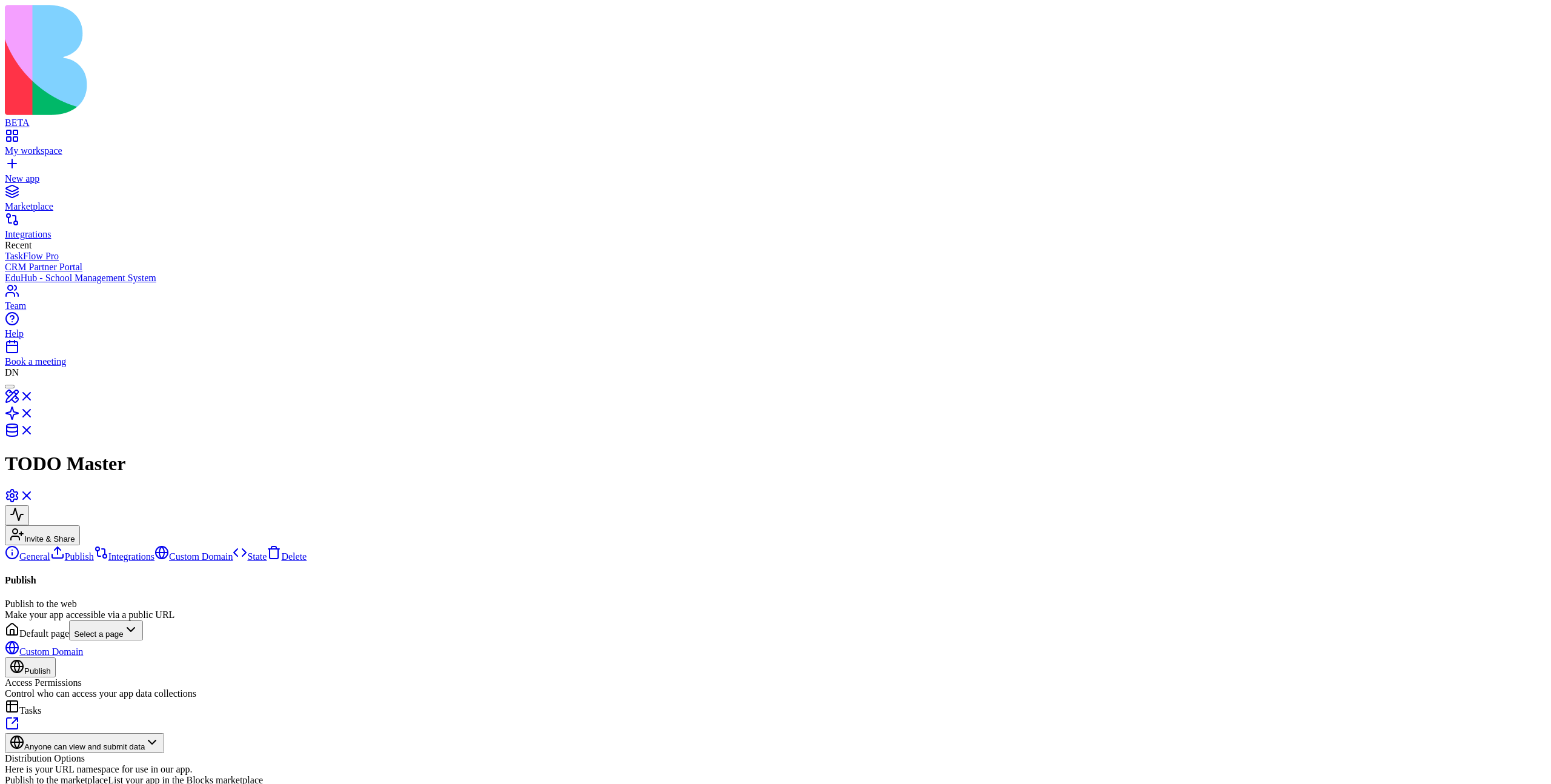
click at [94, 521] on link "Integrations" at bounding box center [124, 556] width 60 height 10
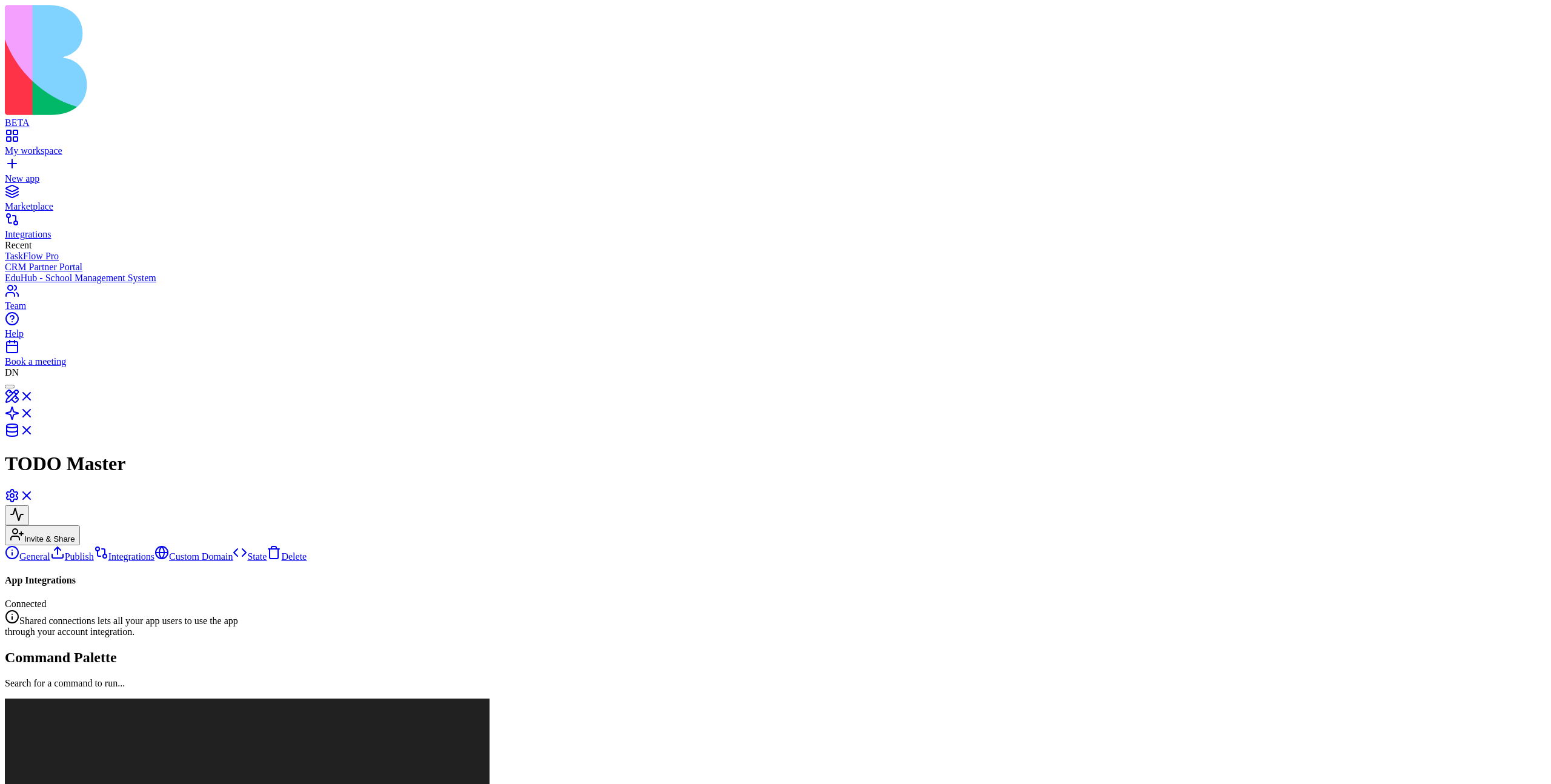
click at [154, 521] on link "Custom Domain" at bounding box center [193, 556] width 78 height 10
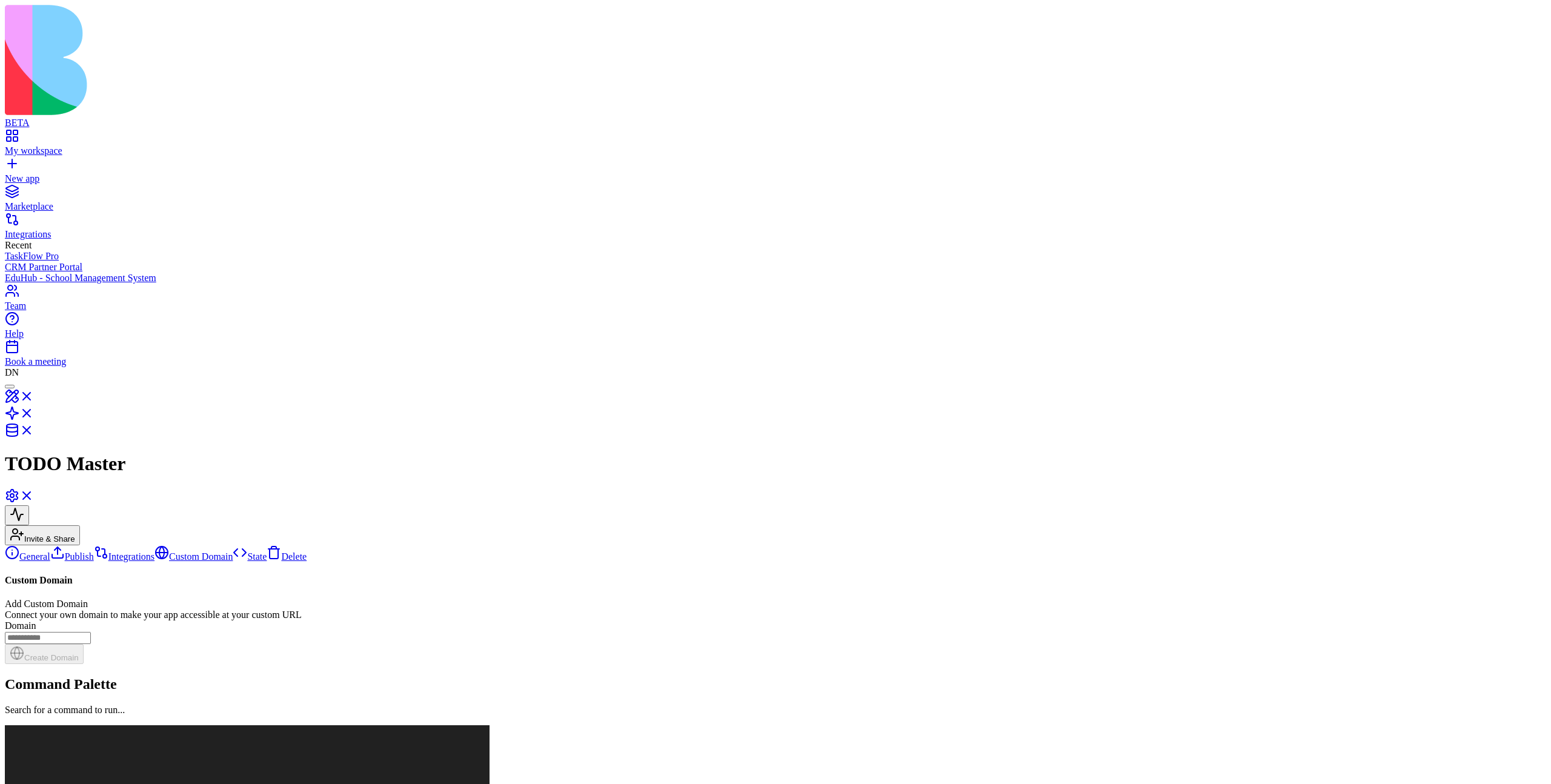
click at [233, 521] on link "State" at bounding box center [249, 556] width 34 height 10
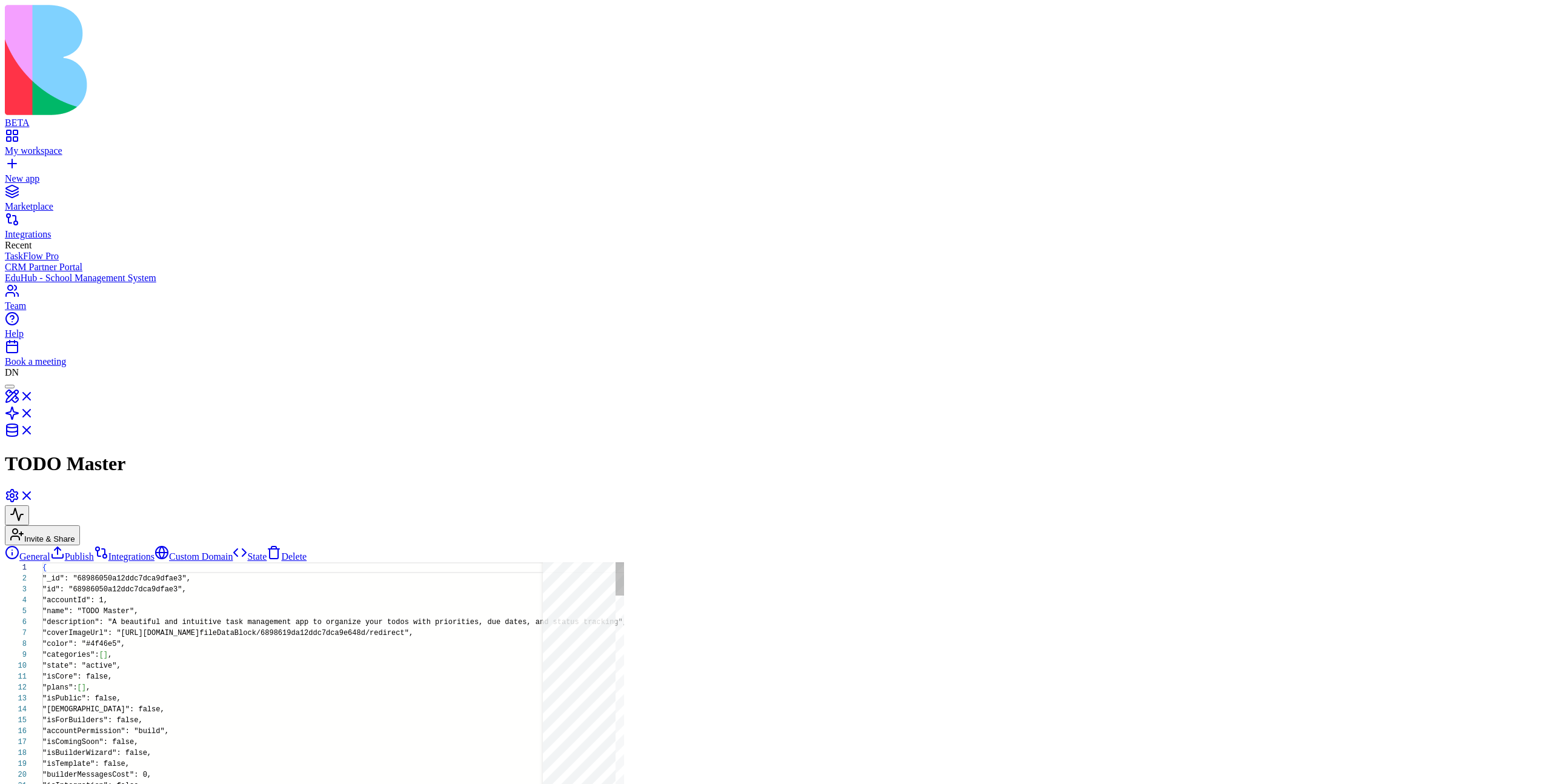
click at [266, 521] on link "Delete" at bounding box center [287, 556] width 40 height 10
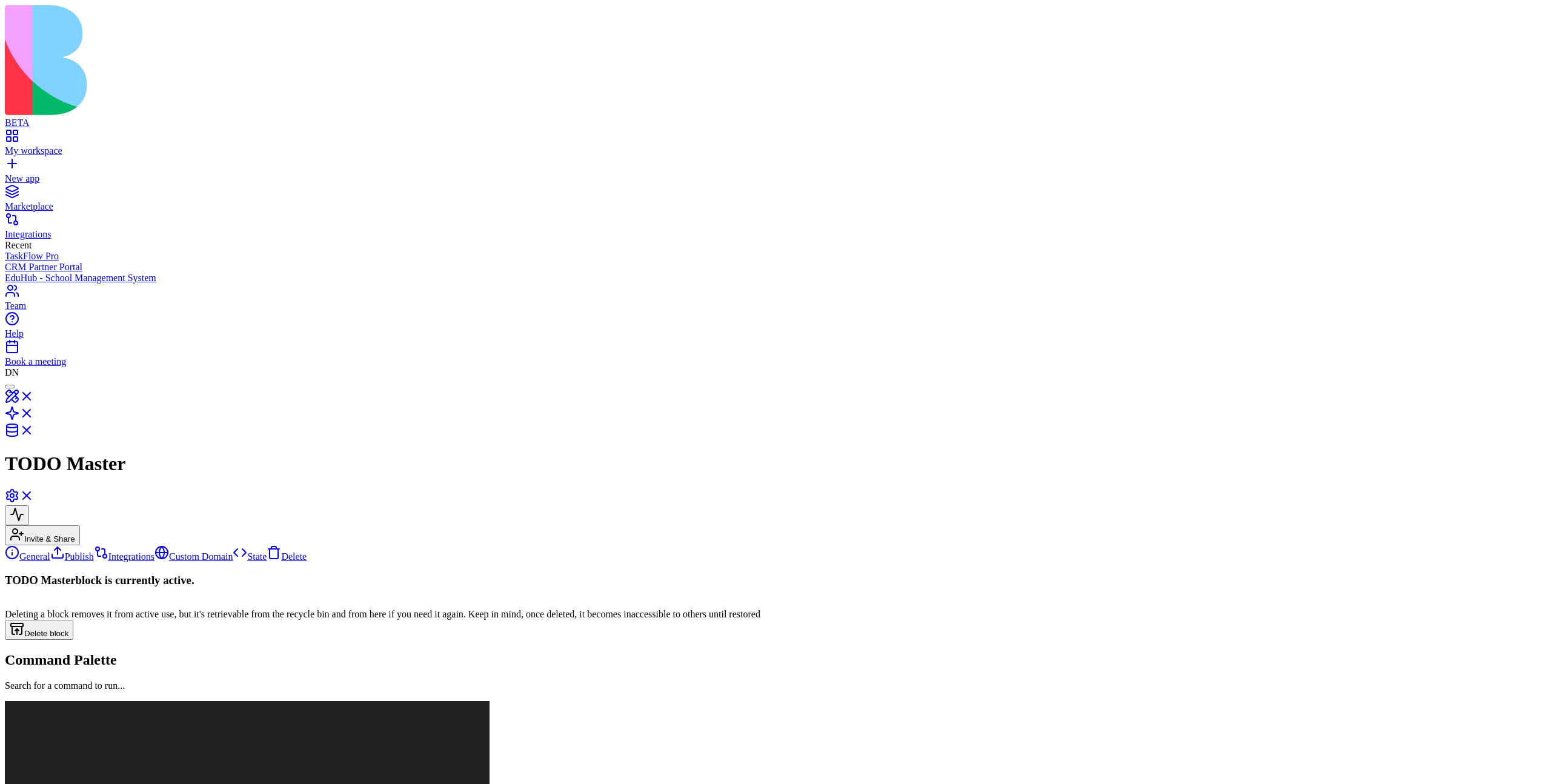
click at [50, 521] on link "General" at bounding box center [27, 556] width 45 height 10
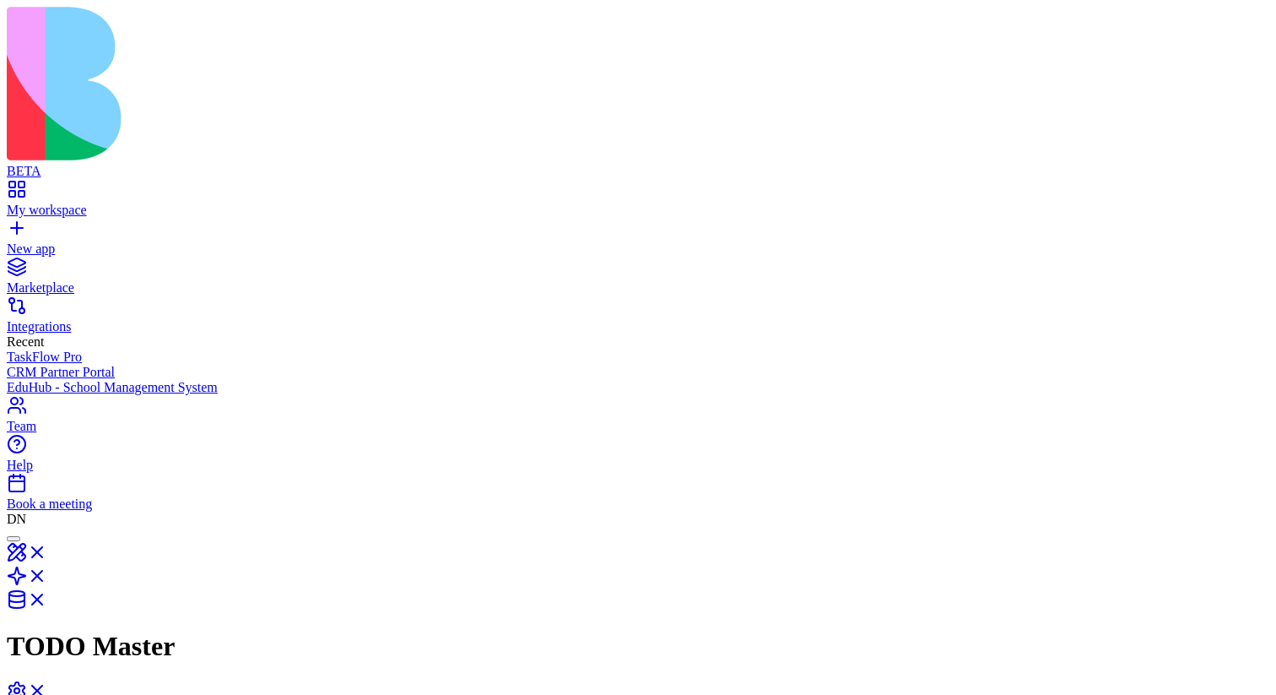
scroll to position [152, 0]
